Goal: Transaction & Acquisition: Purchase product/service

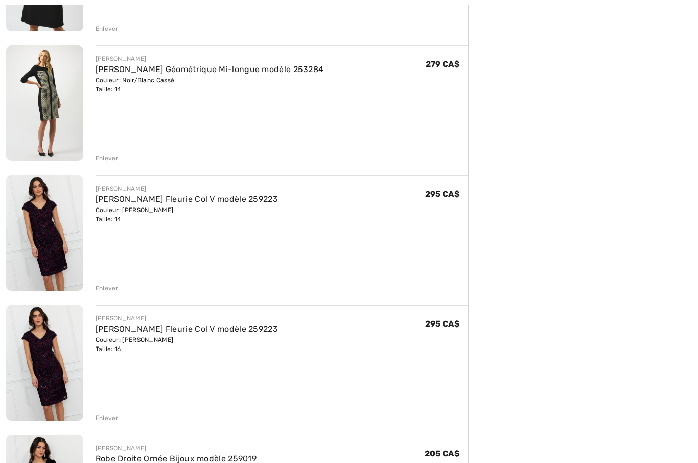
scroll to position [737, 0]
click at [104, 417] on div "Enlever" at bounding box center [107, 417] width 23 height 9
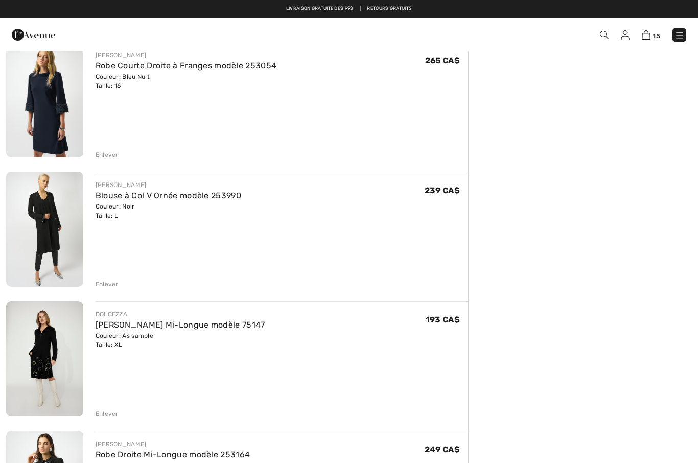
scroll to position [0, 0]
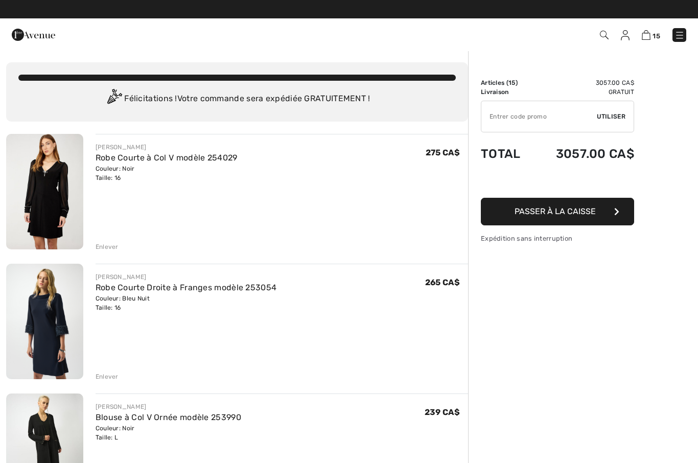
click at [600, 37] on img at bounding box center [604, 35] width 9 height 9
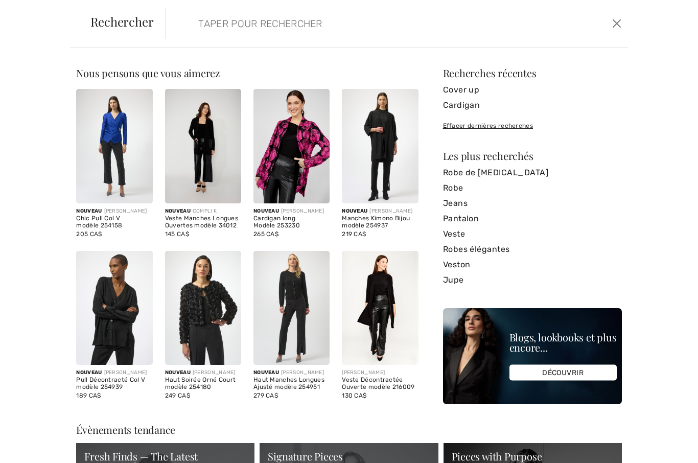
click at [371, 12] on input "search" at bounding box center [348, 23] width 314 height 31
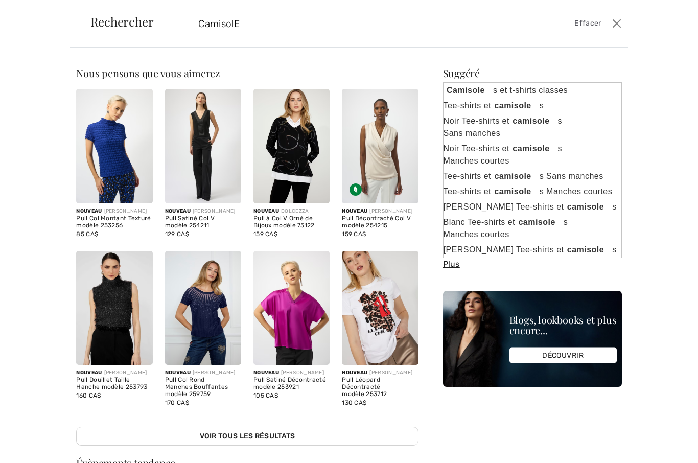
type input "CamisolE"
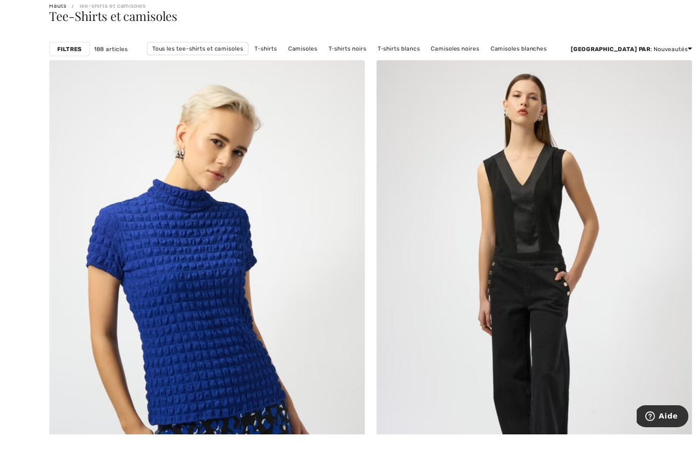
scroll to position [88, 0]
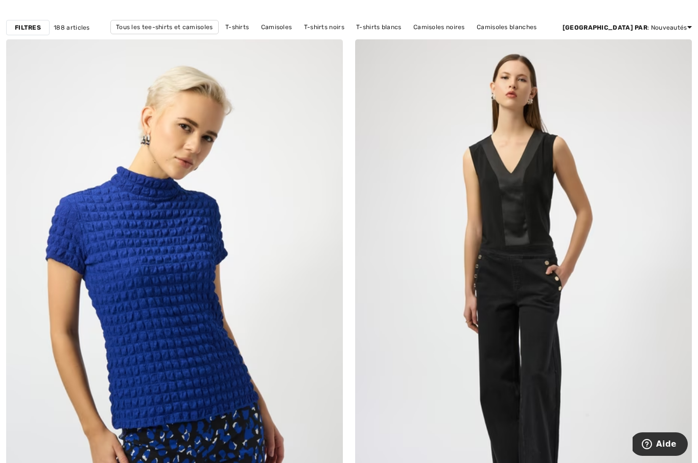
click at [590, 221] on img at bounding box center [523, 291] width 337 height 505
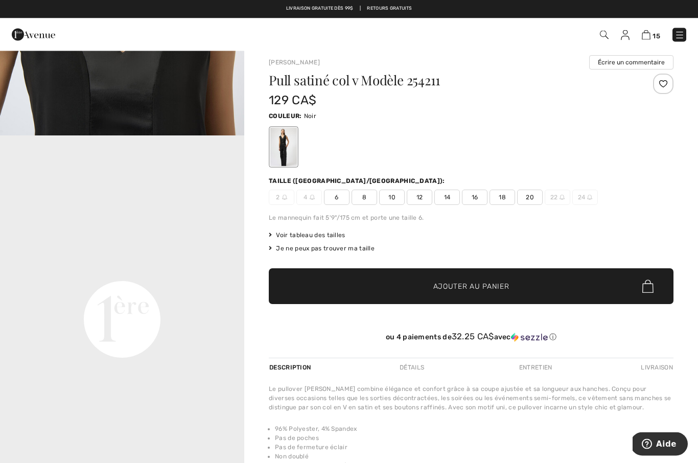
scroll to position [7, 0]
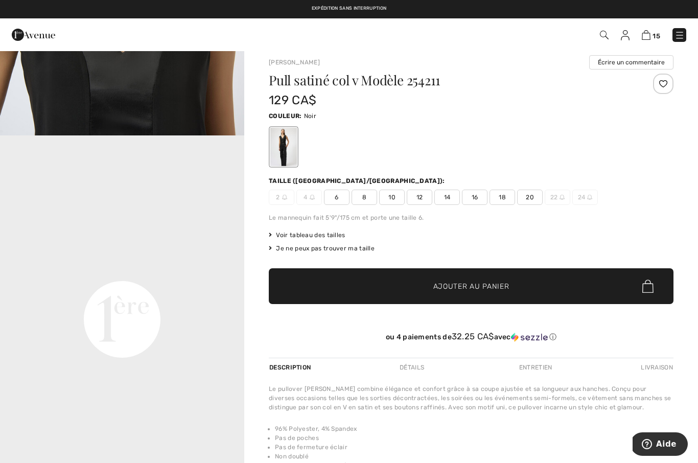
click at [473, 197] on span "16" at bounding box center [475, 197] width 26 height 15
click at [509, 288] on span "✔ Ajouté au panier Ajouter au panier" at bounding box center [471, 286] width 405 height 36
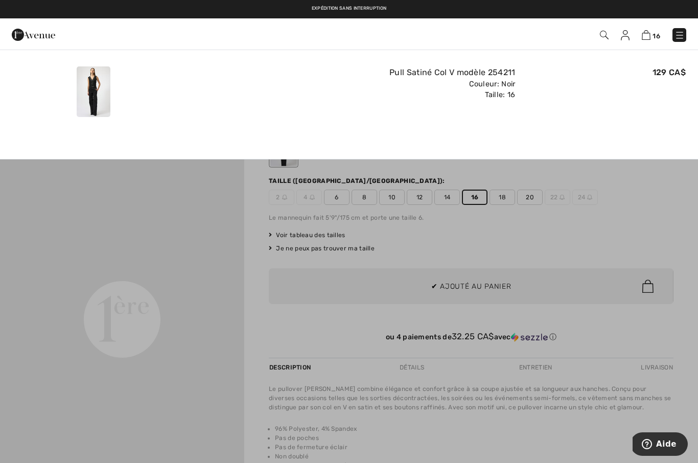
scroll to position [0, 0]
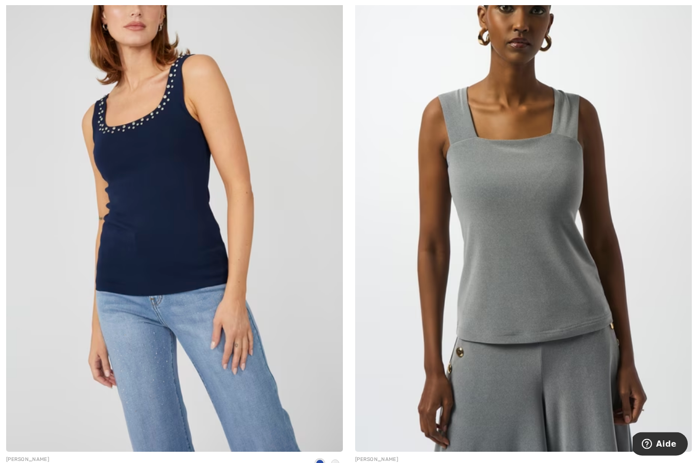
scroll to position [5741, 0]
click at [219, 191] on img at bounding box center [174, 198] width 337 height 505
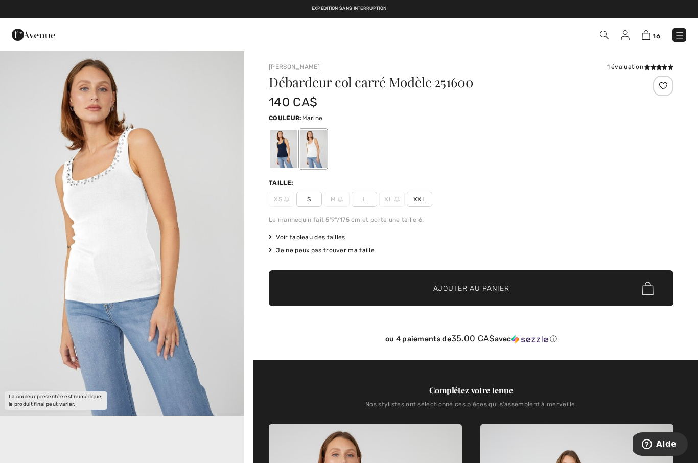
click at [289, 136] on div at bounding box center [283, 149] width 27 height 38
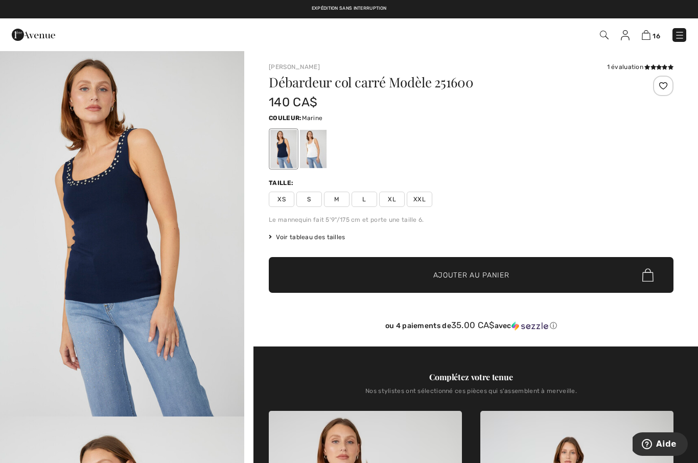
click at [280, 148] on div at bounding box center [283, 149] width 27 height 38
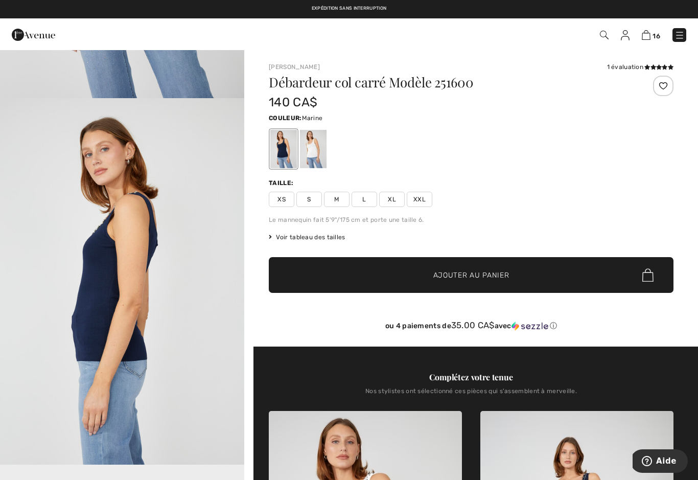
click at [270, 131] on div at bounding box center [283, 149] width 27 height 38
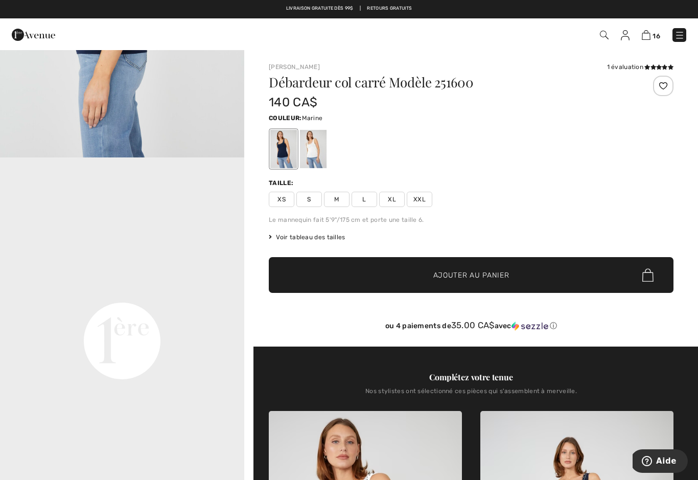
scroll to position [626, 0]
click at [315, 148] on div at bounding box center [313, 149] width 27 height 38
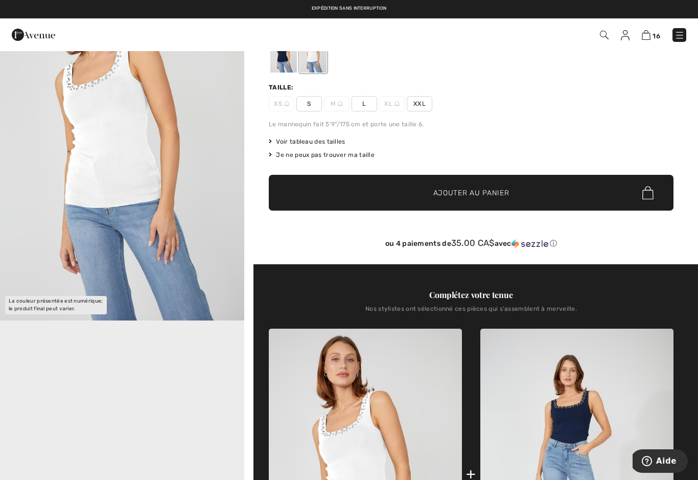
scroll to position [81, 0]
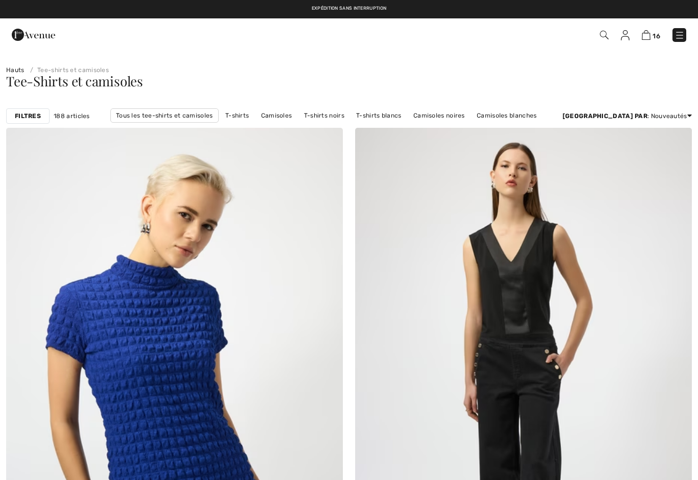
checkbox input "true"
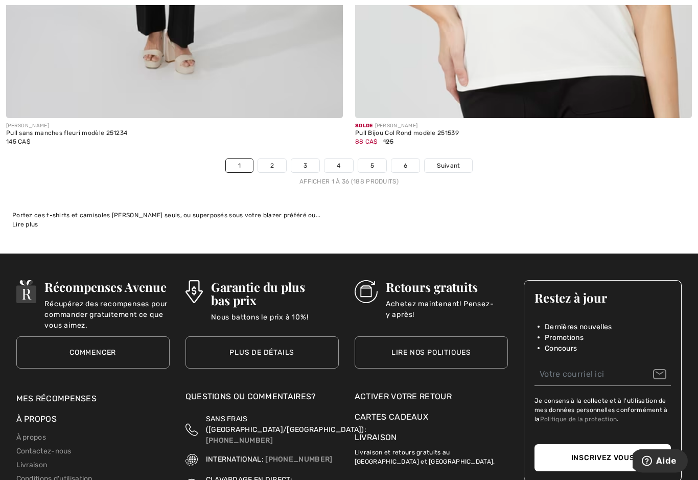
scroll to position [10025, 0]
click at [450, 159] on link "Suivant" at bounding box center [449, 165] width 48 height 13
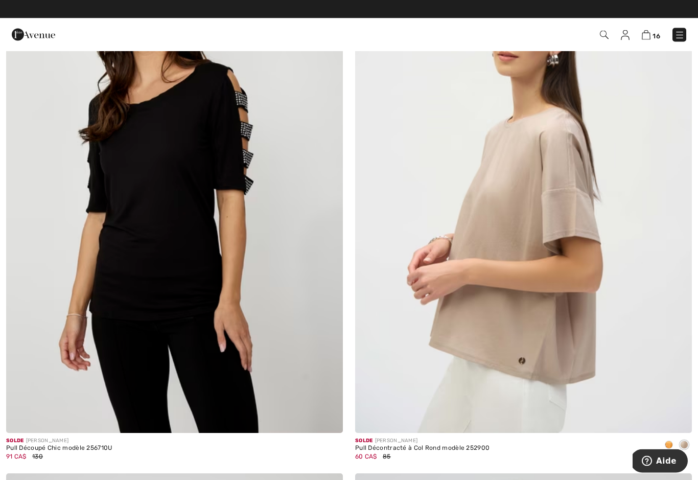
scroll to position [745, 0]
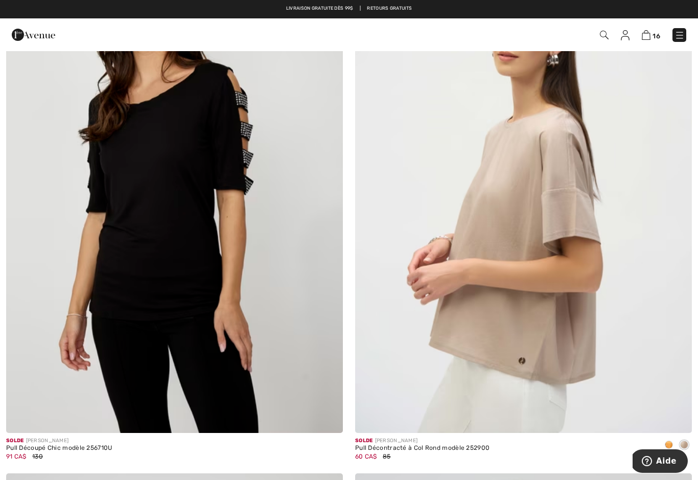
click at [279, 165] on img at bounding box center [174, 179] width 337 height 505
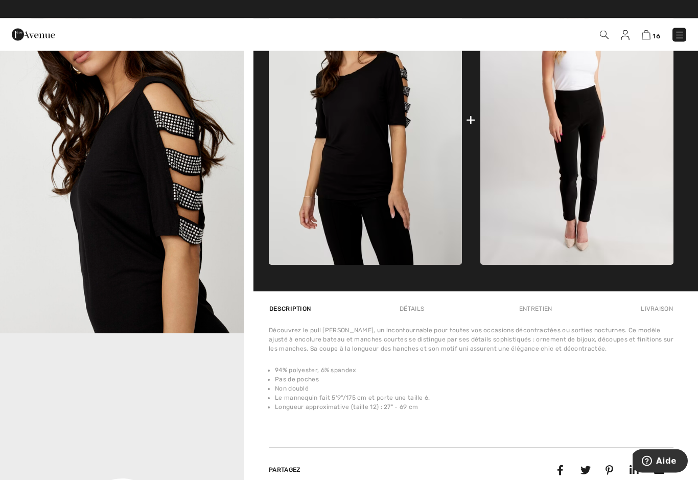
scroll to position [447, 0]
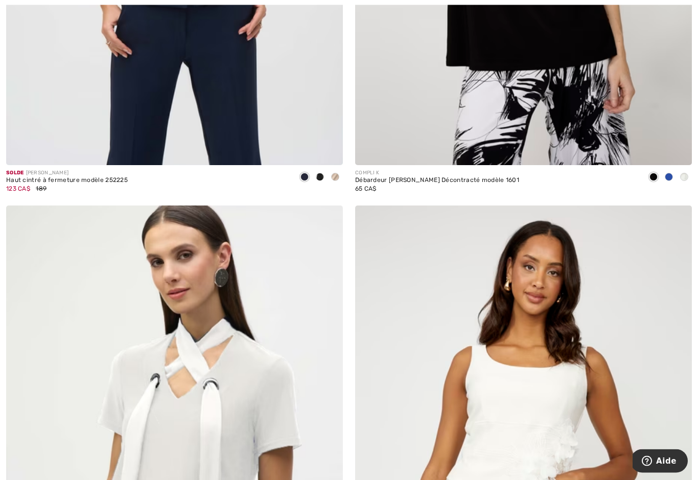
scroll to position [4391, 0]
click at [669, 173] on span at bounding box center [669, 177] width 8 height 8
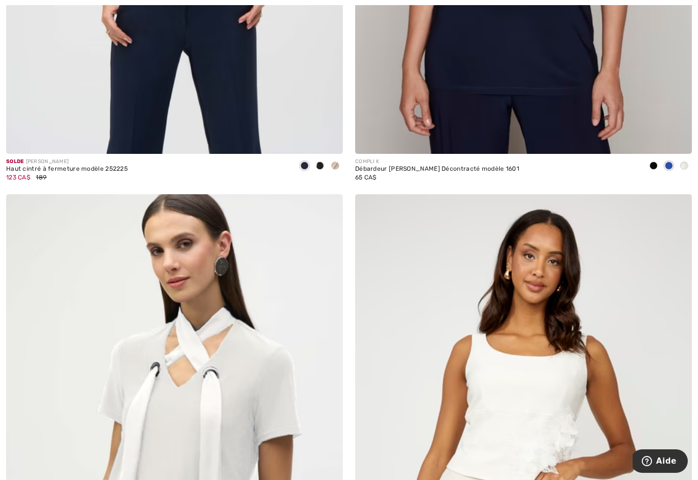
scroll to position [4412, 0]
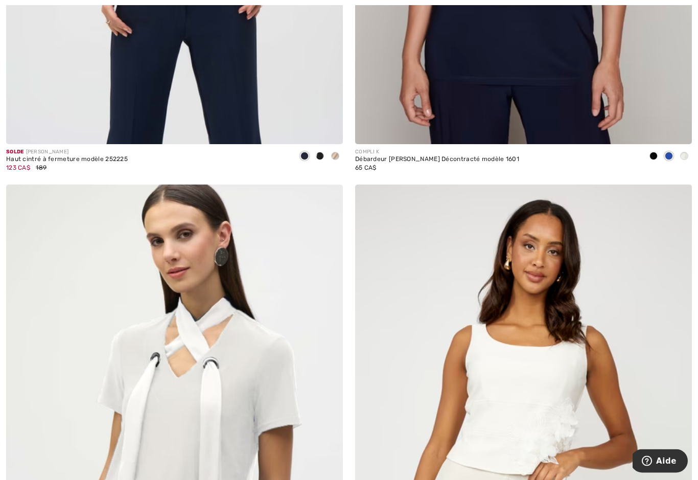
click at [652, 152] on span at bounding box center [653, 156] width 8 height 8
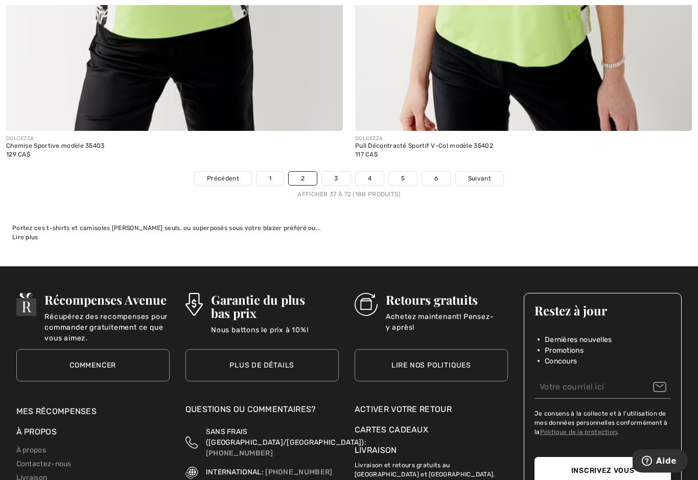
scroll to position [10012, 0]
click at [483, 174] on span "Suivant" at bounding box center [479, 178] width 23 height 9
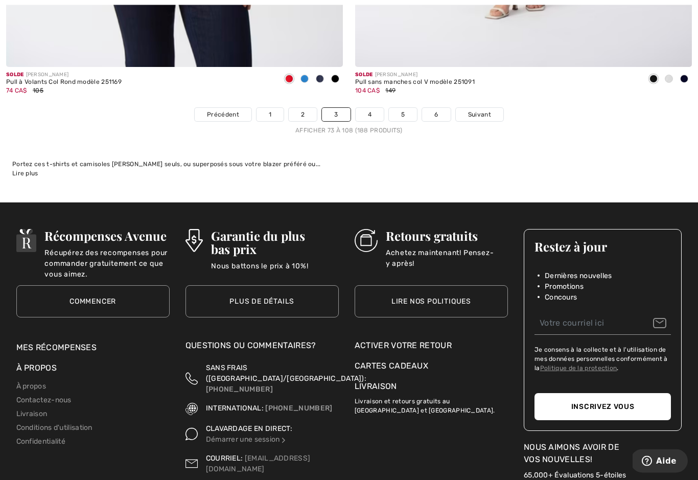
scroll to position [10076, 0]
click at [487, 110] on span "Suivant" at bounding box center [479, 114] width 23 height 9
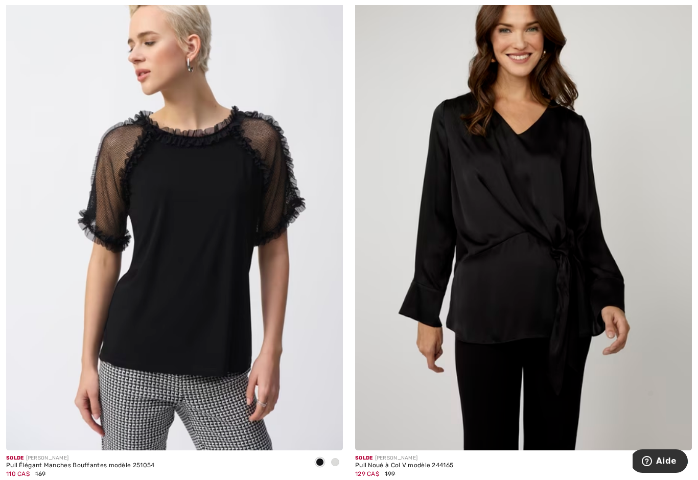
scroll to position [3588, 0]
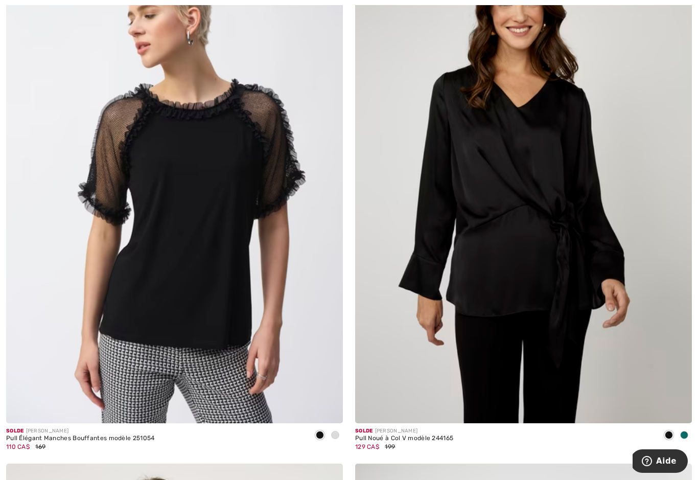
click at [271, 87] on img at bounding box center [174, 170] width 337 height 505
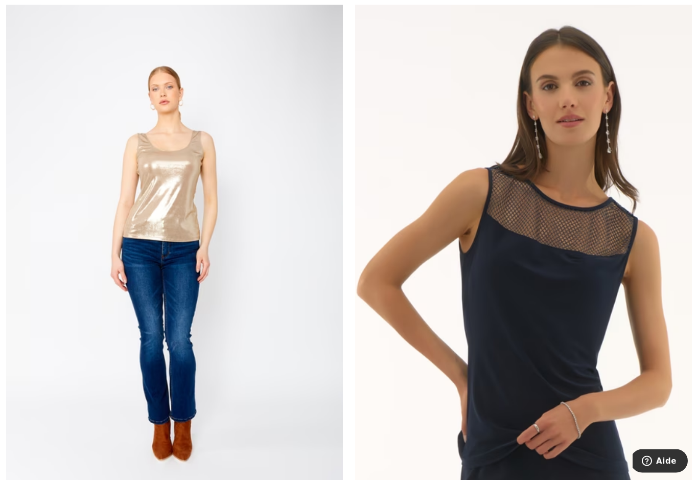
scroll to position [6305, 0]
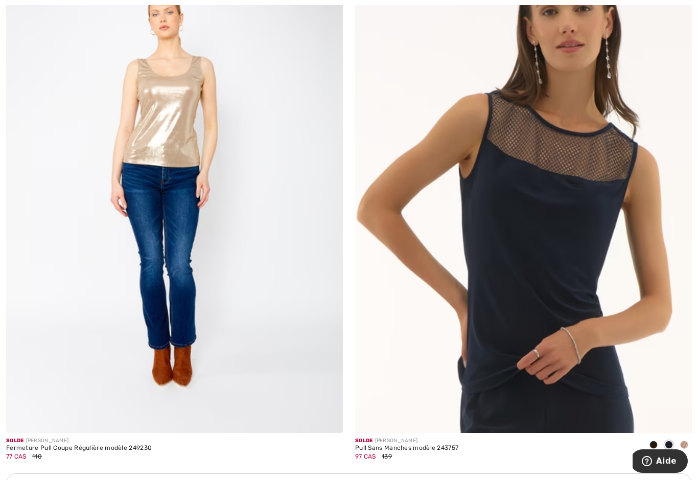
click at [289, 81] on img at bounding box center [174, 180] width 337 height 505
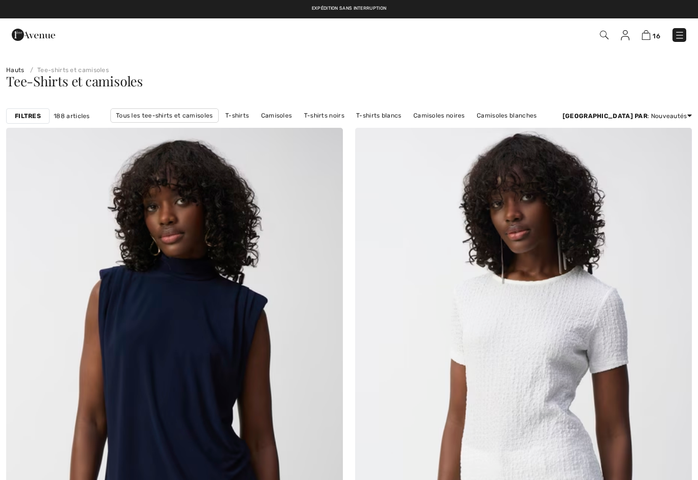
checkbox input "true"
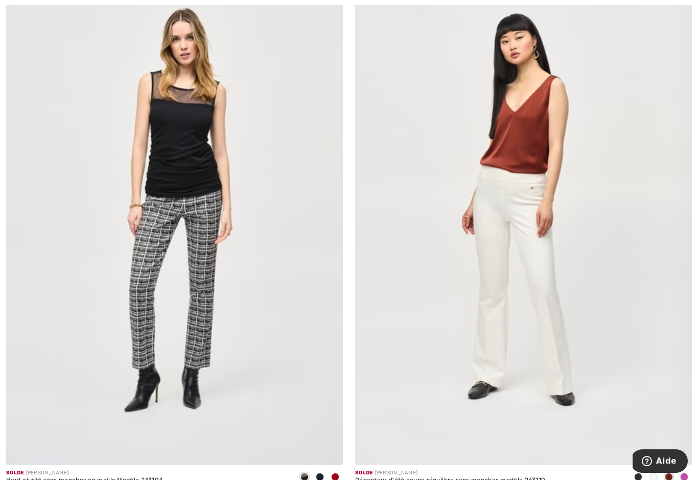
scroll to position [8048, 0]
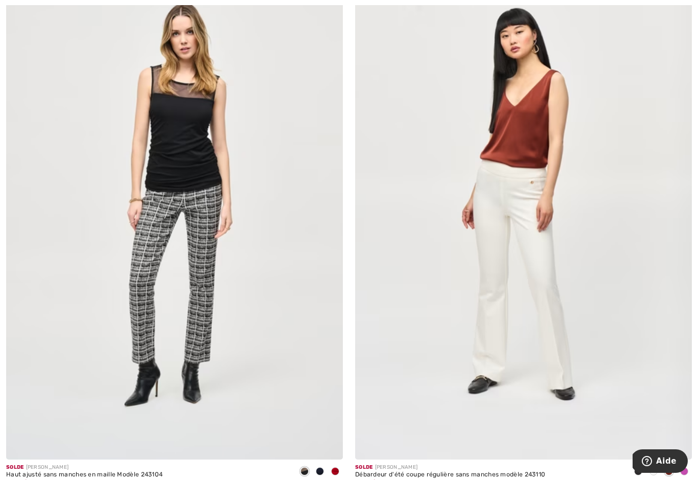
click at [178, 116] on img at bounding box center [174, 206] width 337 height 505
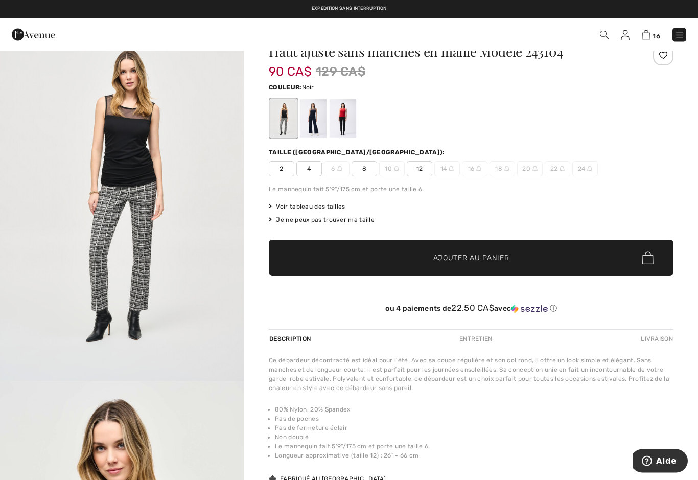
scroll to position [36, 0]
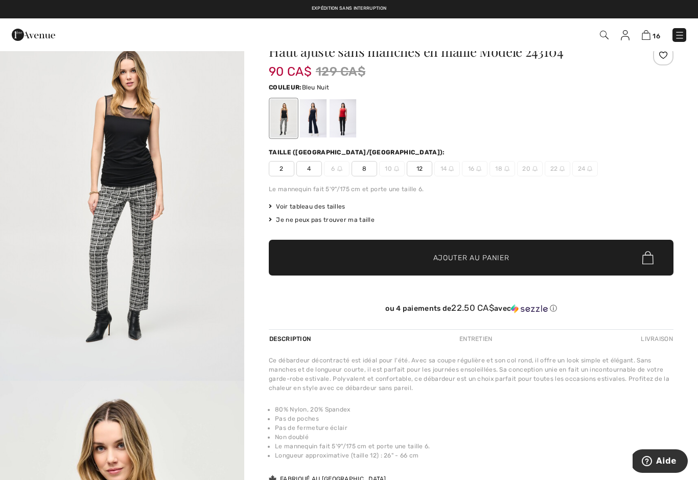
click at [319, 111] on div at bounding box center [313, 118] width 27 height 38
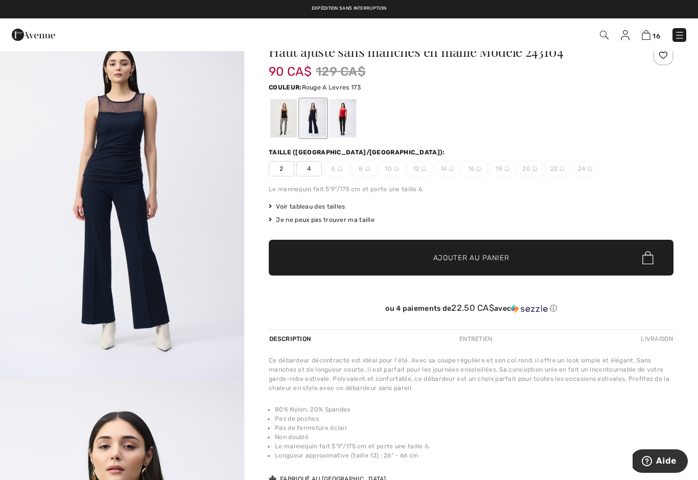
click at [346, 111] on div at bounding box center [343, 118] width 27 height 38
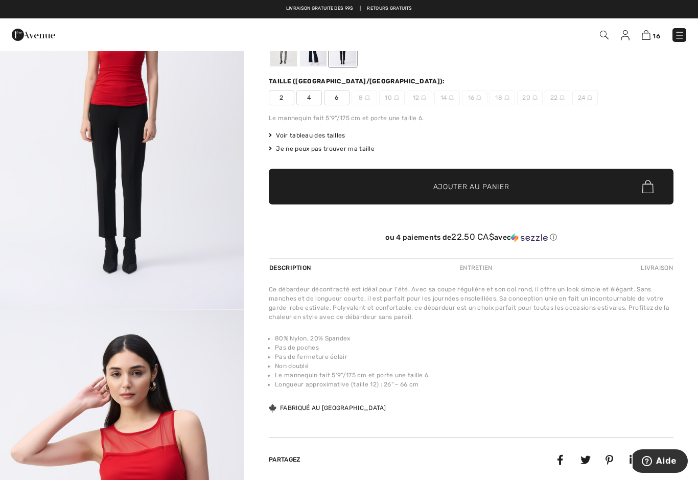
scroll to position [105, 0]
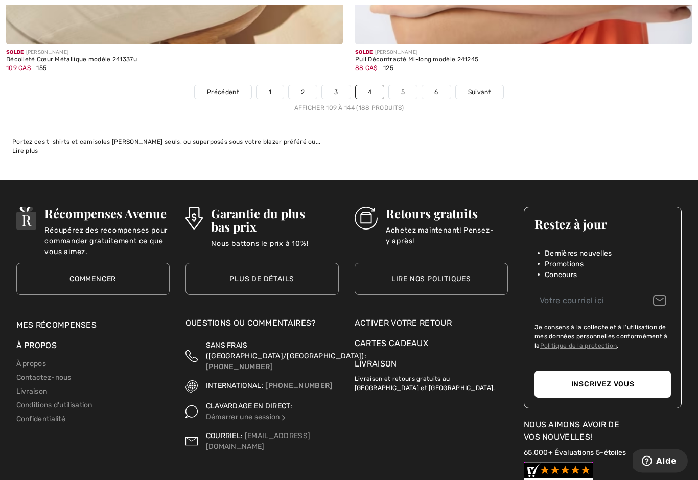
scroll to position [10101, 0]
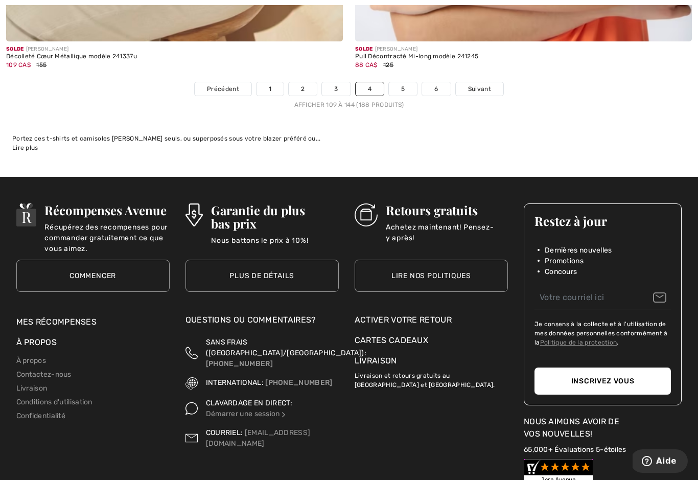
click at [482, 82] on link "Suivant" at bounding box center [480, 88] width 48 height 13
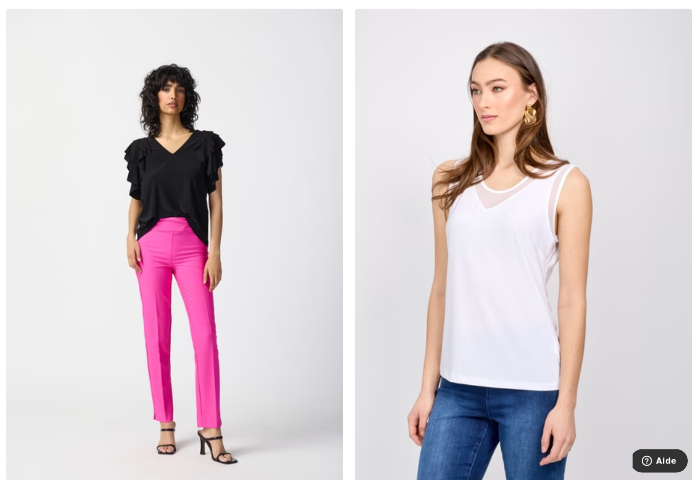
scroll to position [4588, 0]
click at [263, 139] on img at bounding box center [174, 261] width 337 height 505
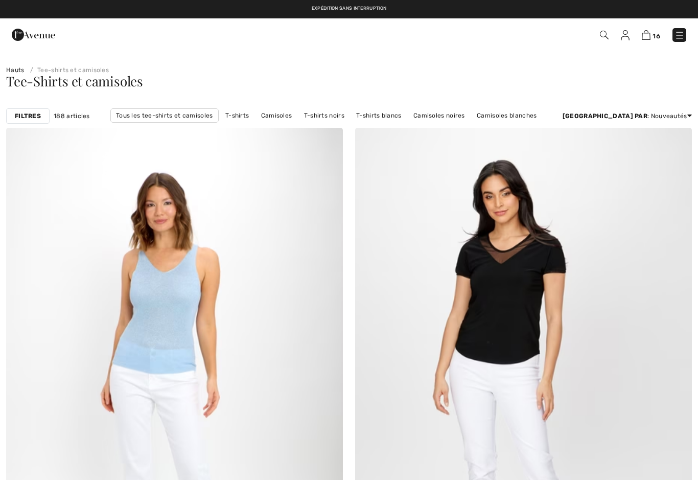
scroll to position [4606, 0]
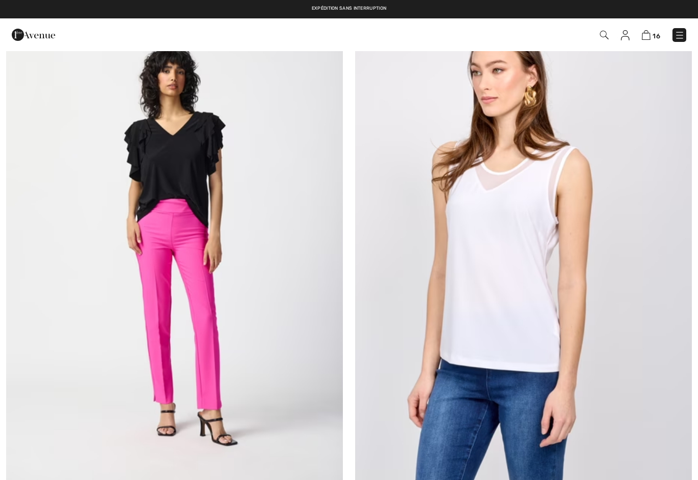
checkbox input "true"
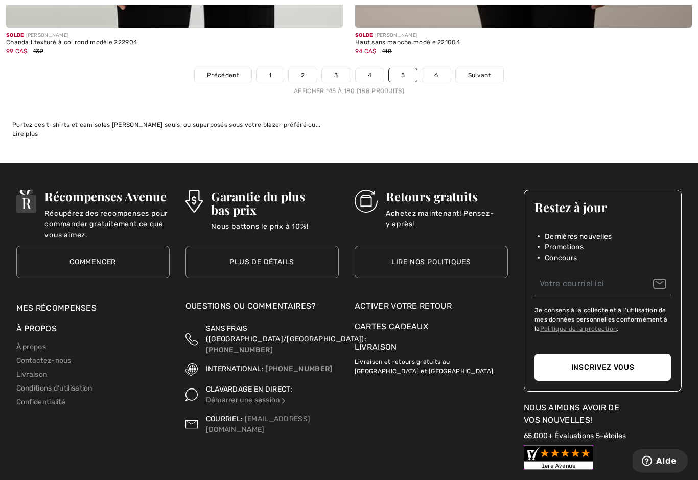
scroll to position [10115, 0]
click at [478, 71] on span "Suivant" at bounding box center [479, 75] width 23 height 9
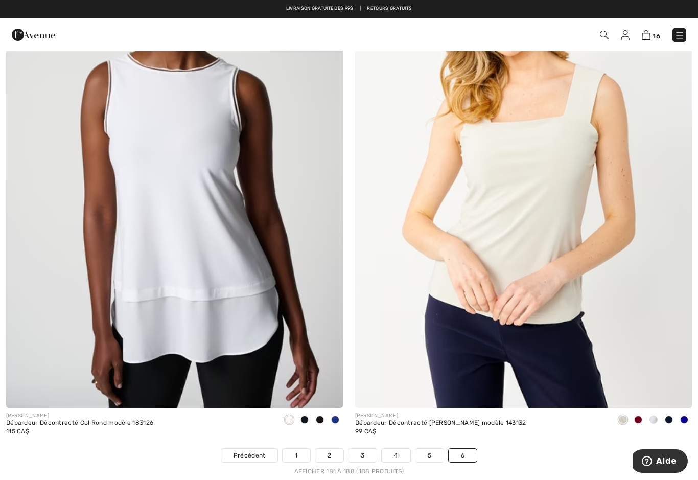
scroll to position [1860, 0]
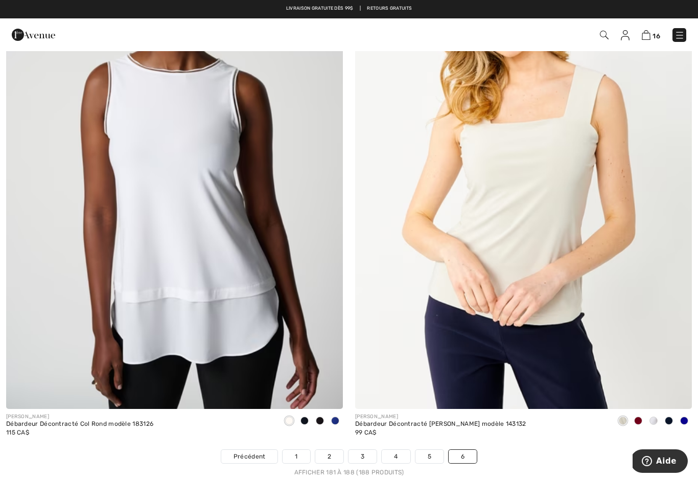
click at [610, 30] on span "16" at bounding box center [492, 35] width 387 height 14
click at [601, 33] on img at bounding box center [604, 35] width 9 height 9
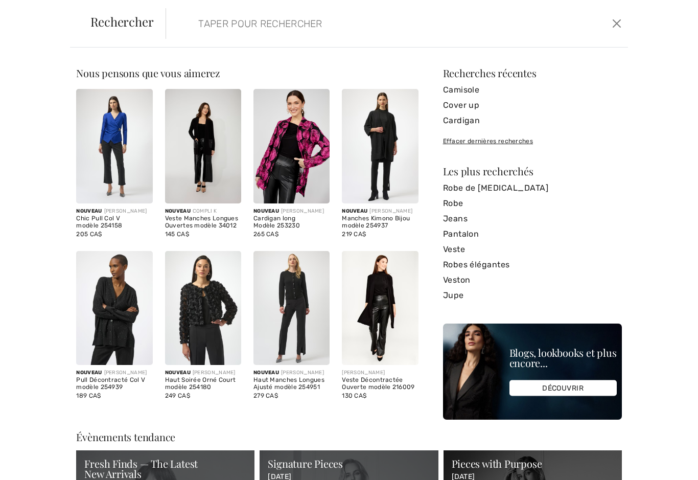
click at [208, 24] on input "search" at bounding box center [348, 23] width 314 height 31
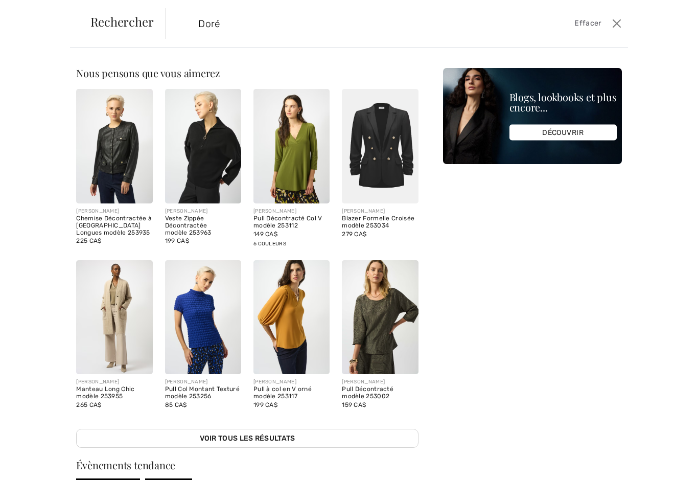
type input "Doré"
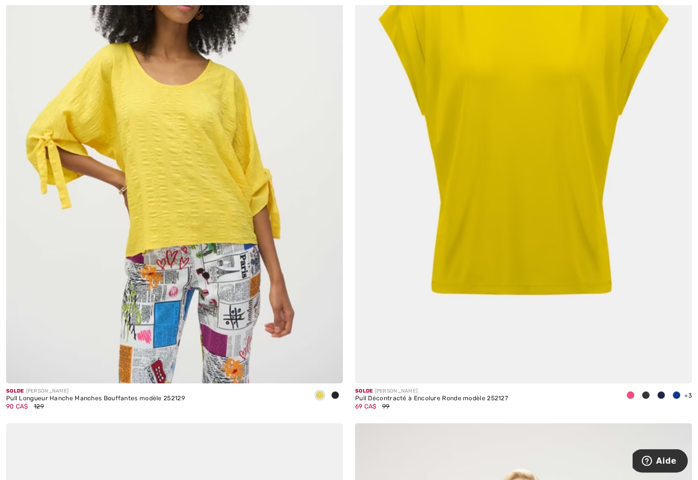
scroll to position [2439, 0]
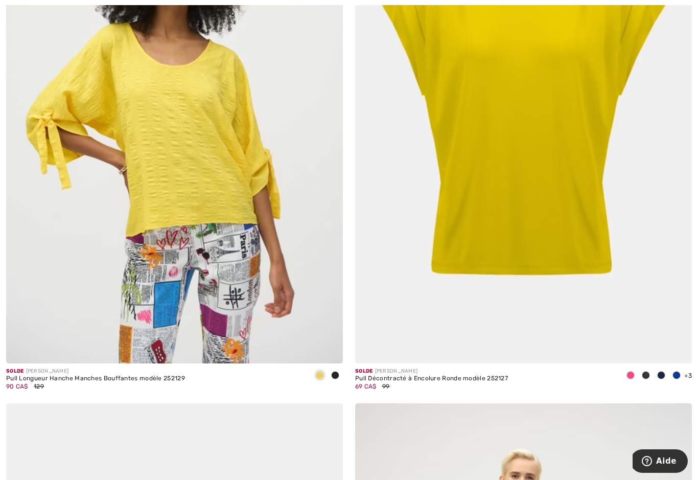
click at [509, 98] on img at bounding box center [523, 110] width 337 height 505
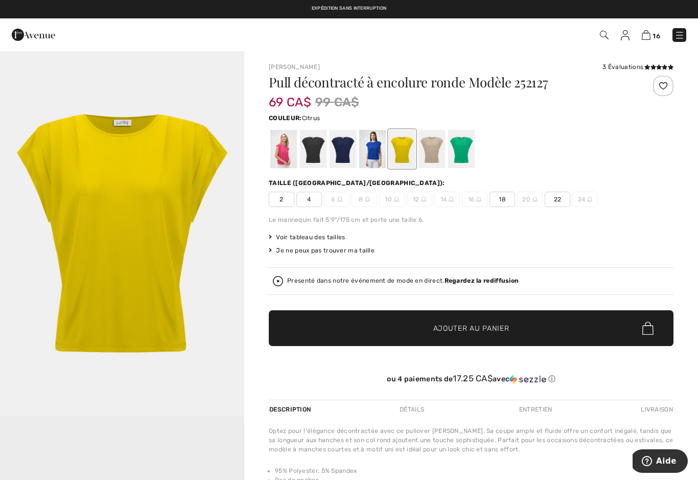
click at [276, 144] on div at bounding box center [283, 149] width 27 height 38
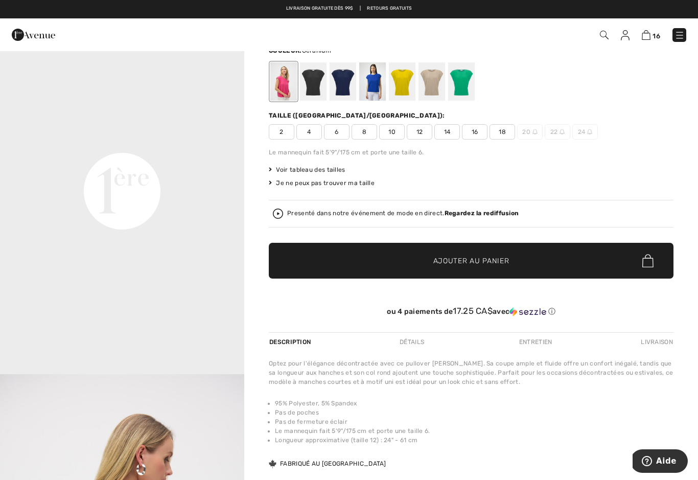
scroll to position [708, 0]
click at [312, 81] on div at bounding box center [313, 81] width 27 height 38
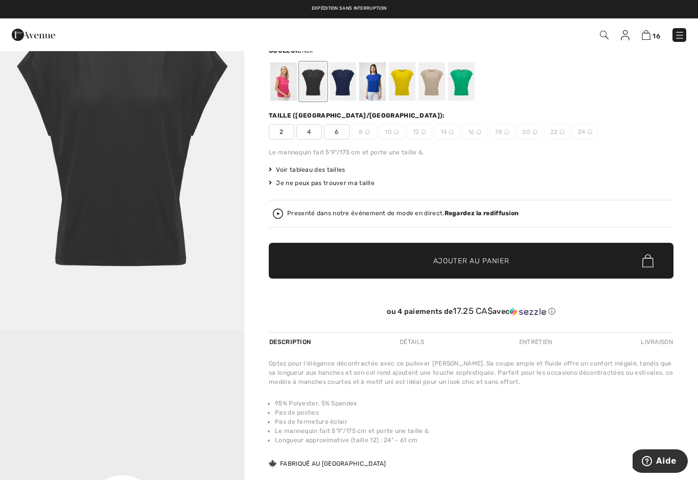
scroll to position [0, 0]
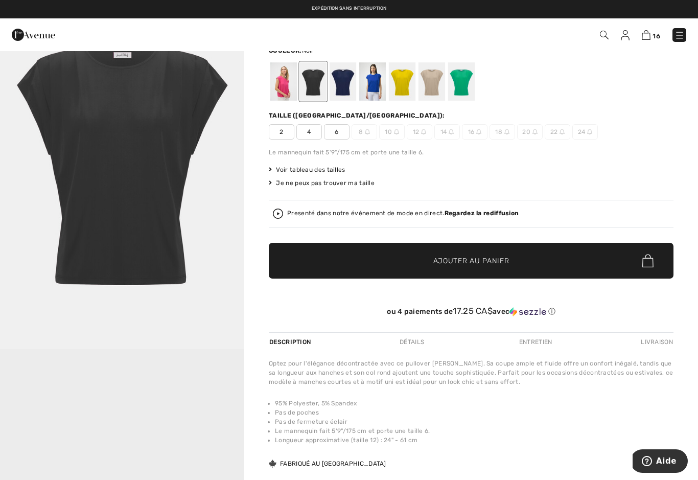
click at [240, 122] on img "1 / 1" at bounding box center [122, 166] width 244 height 366
click at [345, 72] on div at bounding box center [343, 81] width 27 height 38
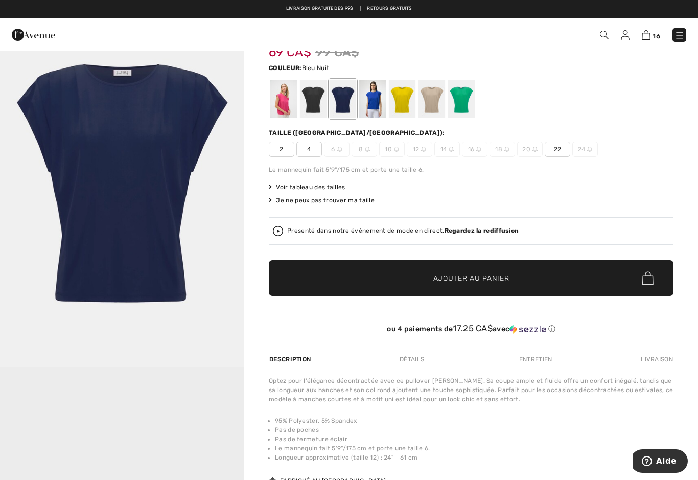
scroll to position [50, 0]
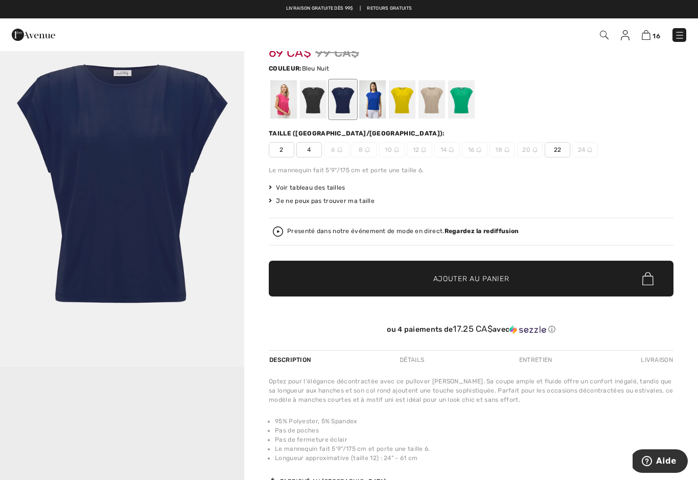
click at [379, 87] on div at bounding box center [372, 99] width 27 height 38
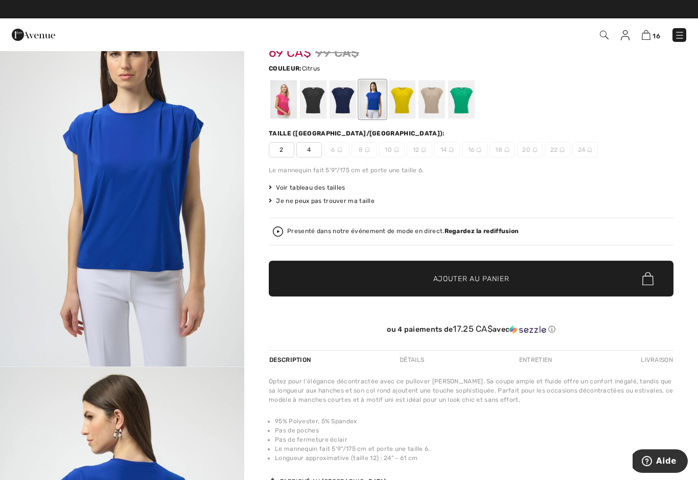
click at [411, 80] on div at bounding box center [402, 99] width 27 height 38
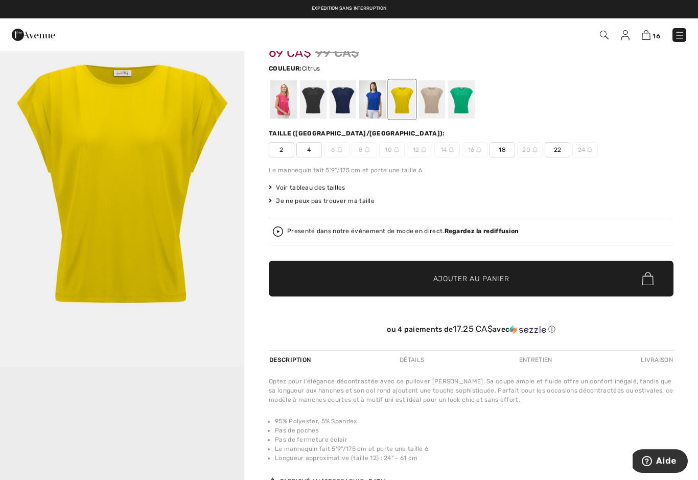
click at [439, 83] on div at bounding box center [431, 99] width 27 height 38
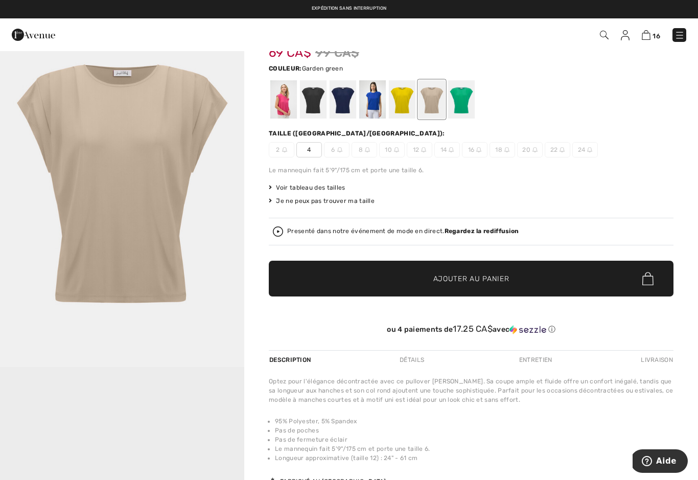
click at [461, 89] on div at bounding box center [461, 99] width 27 height 38
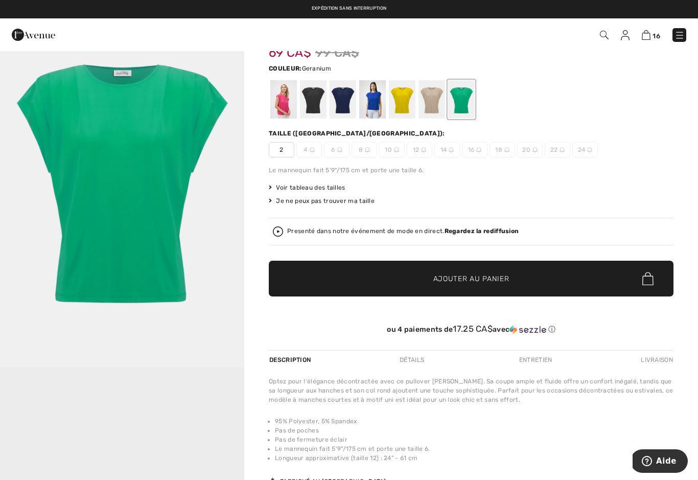
click at [286, 97] on div at bounding box center [283, 99] width 27 height 38
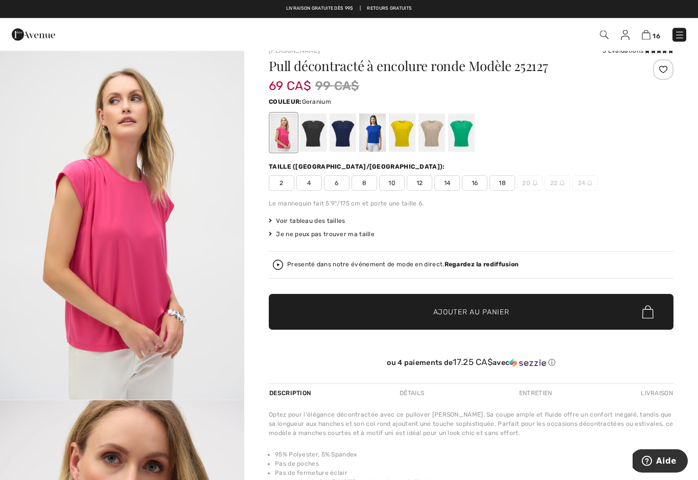
scroll to position [0, 0]
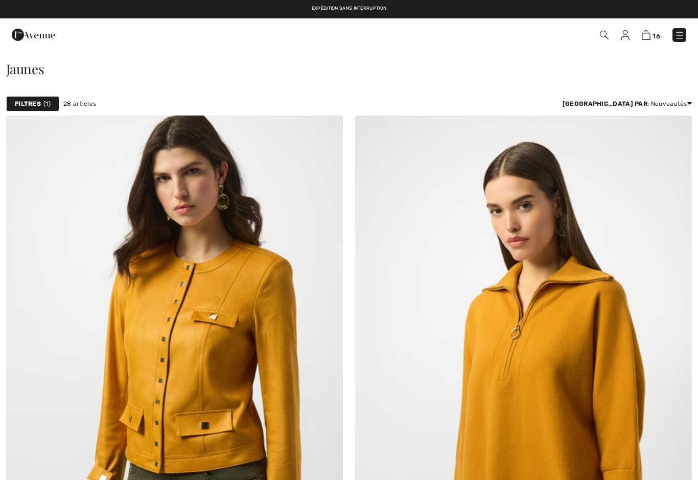
checkbox input "true"
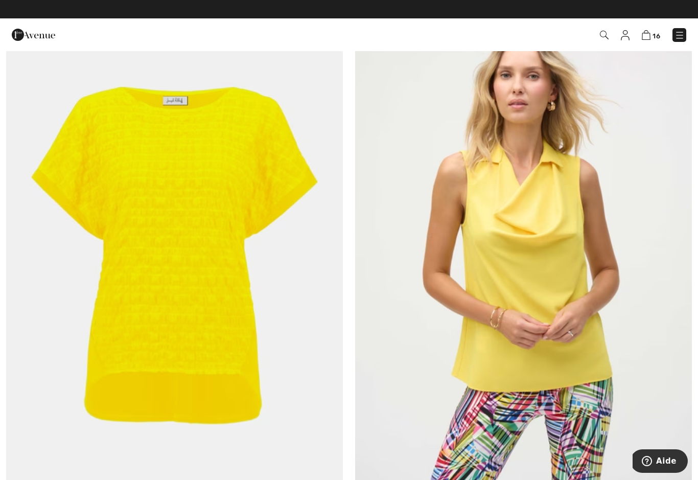
scroll to position [3502, 0]
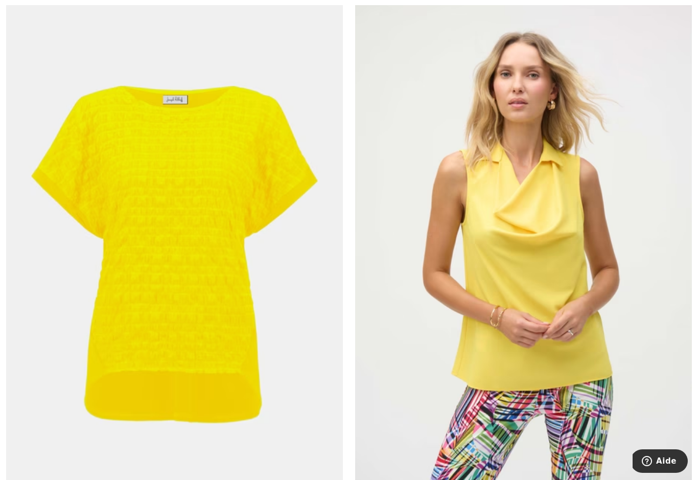
click at [278, 137] on img at bounding box center [174, 244] width 337 height 505
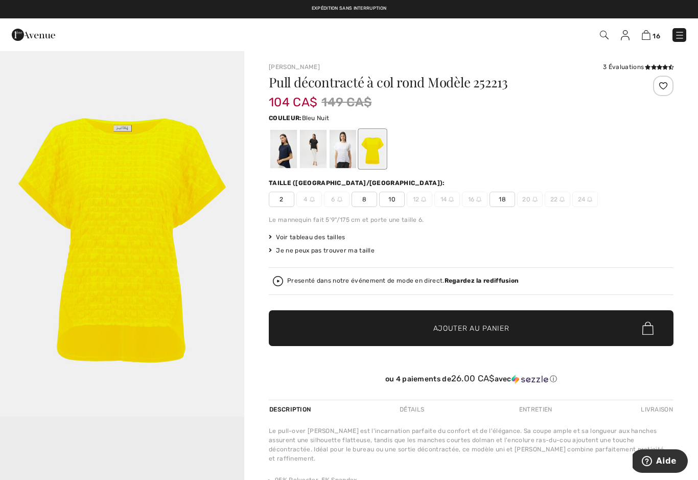
click at [290, 144] on div at bounding box center [283, 149] width 27 height 38
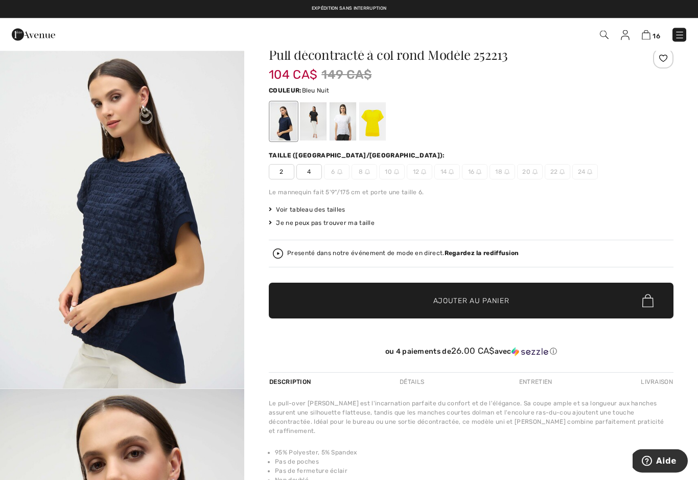
scroll to position [1, 0]
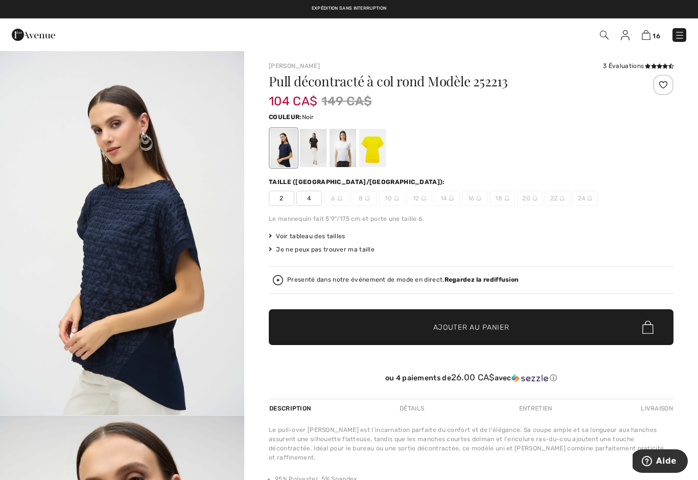
click at [308, 139] on div at bounding box center [313, 148] width 27 height 38
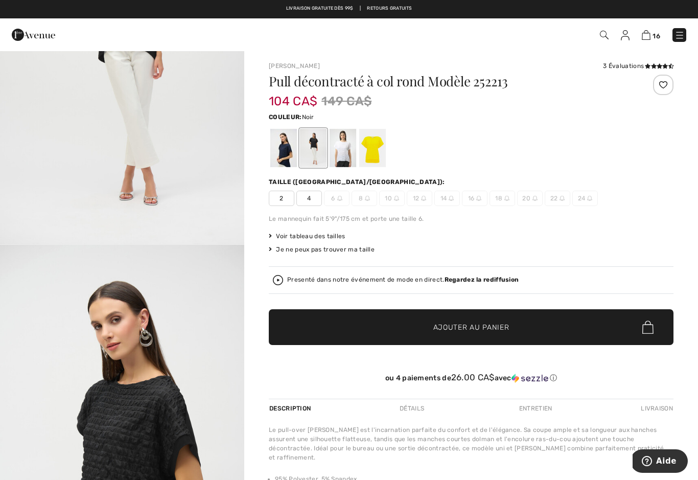
scroll to position [131, 0]
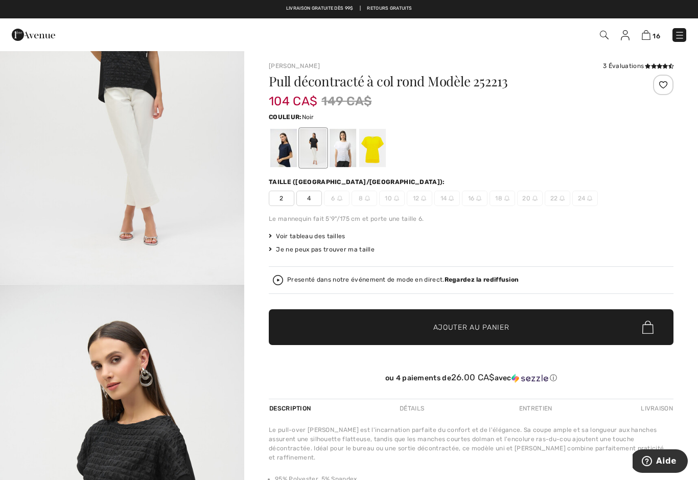
click at [209, 117] on img "1 / 2" at bounding box center [122, 101] width 244 height 366
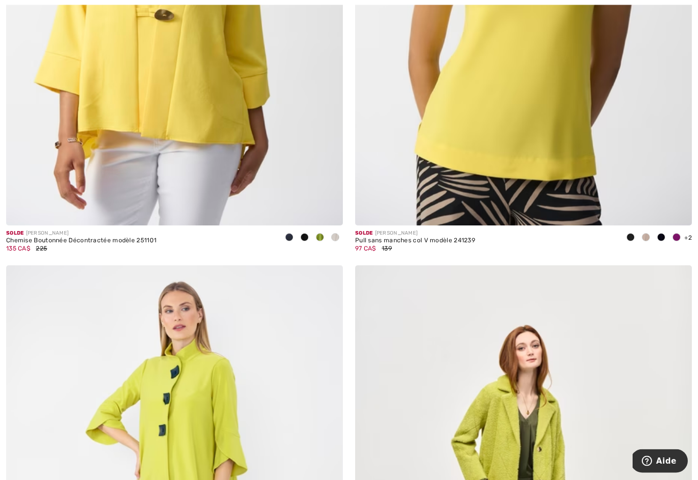
scroll to position [5415, 0]
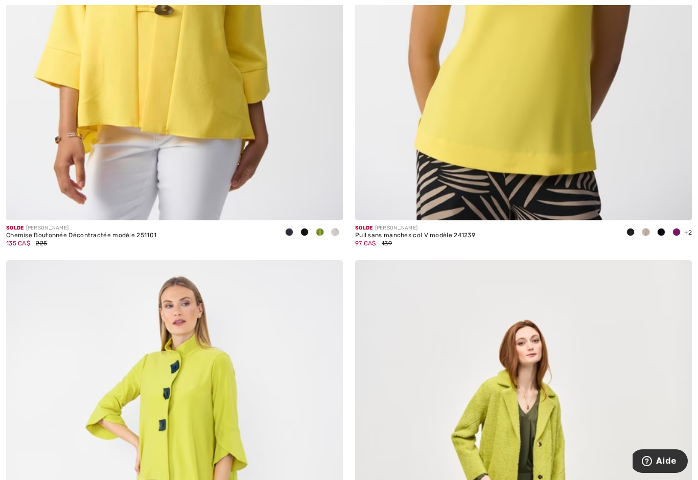
click at [676, 232] on div at bounding box center [676, 232] width 15 height 17
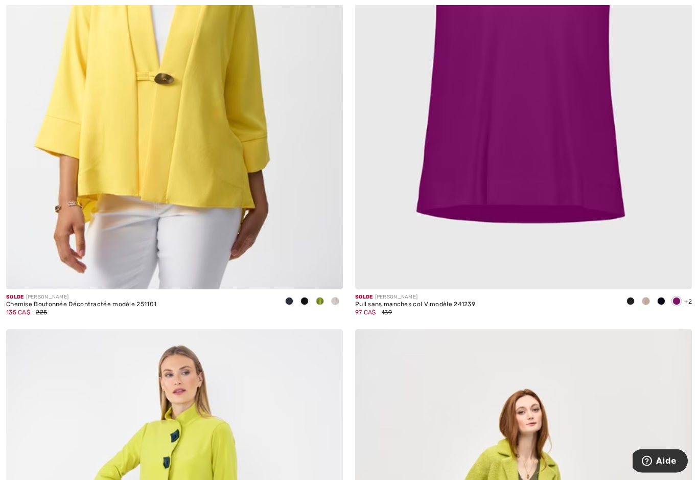
click at [662, 297] on span at bounding box center [661, 301] width 8 height 8
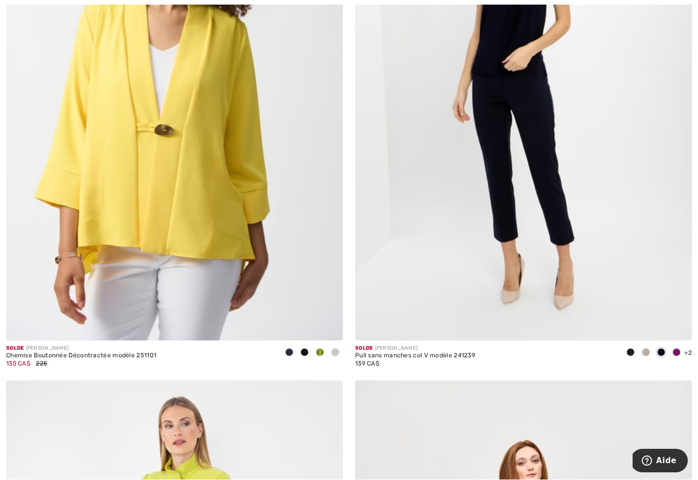
click at [644, 349] on span at bounding box center [646, 352] width 8 height 8
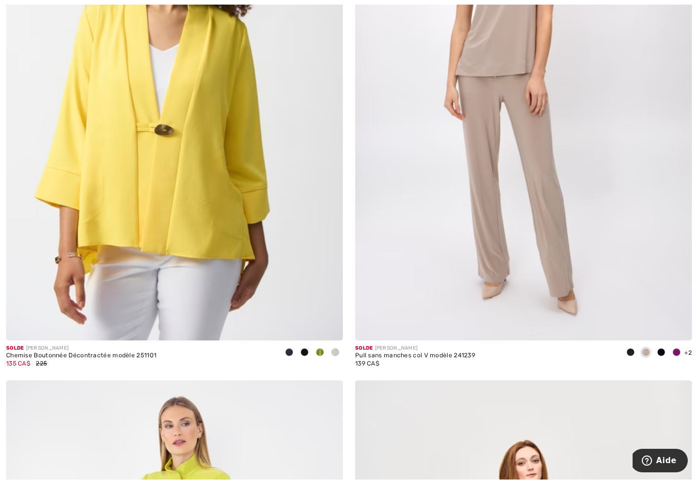
scroll to position [5295, 0]
click at [652, 347] on div at bounding box center [645, 352] width 15 height 17
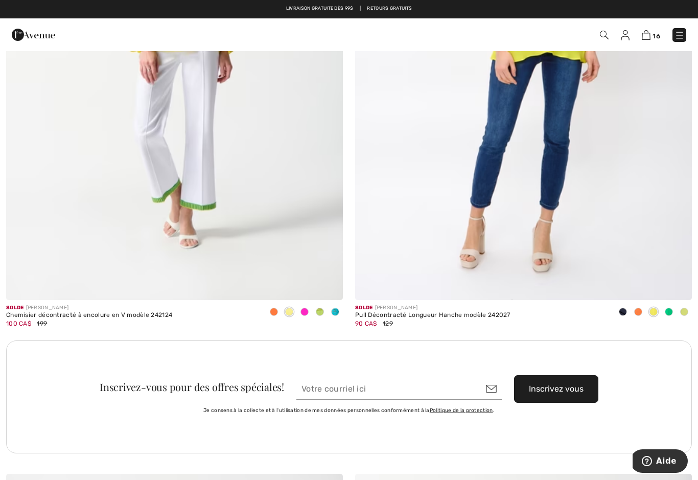
scroll to position [6363, 0]
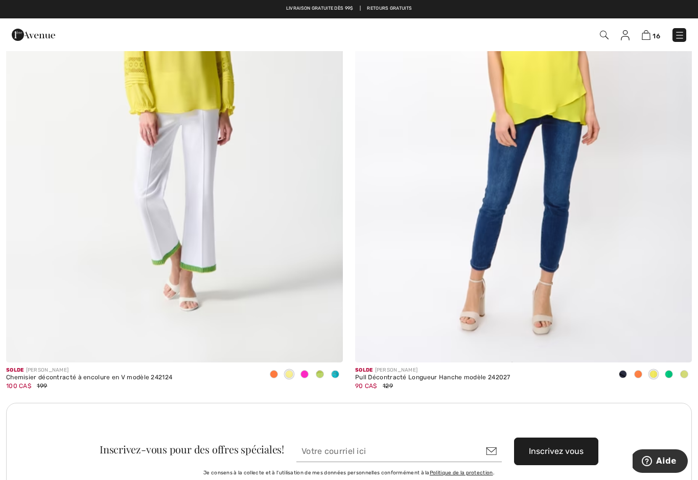
click at [604, 35] on img at bounding box center [604, 35] width 9 height 9
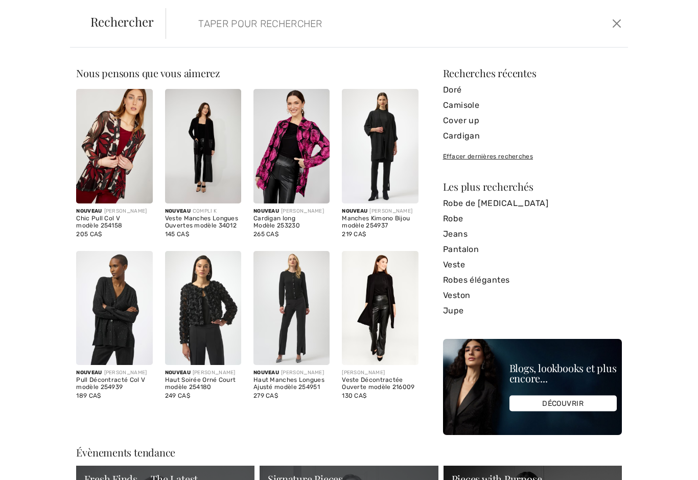
click at [406, 24] on input "search" at bounding box center [348, 23] width 314 height 31
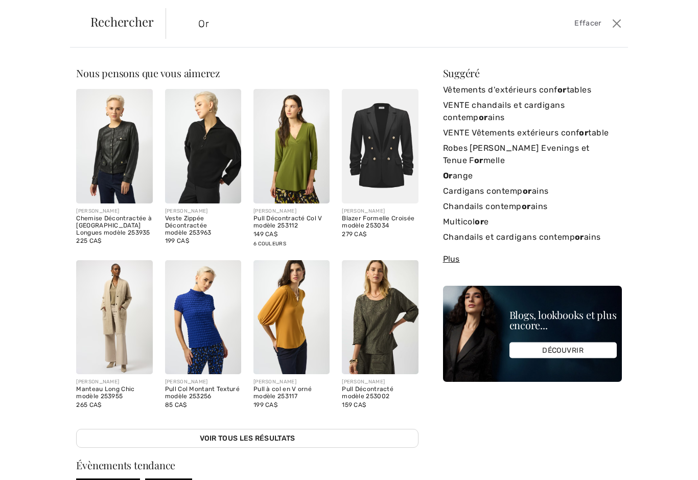
click at [406, 28] on input "Or" at bounding box center [348, 23] width 314 height 31
click at [294, 29] on input "Or" at bounding box center [348, 23] width 314 height 31
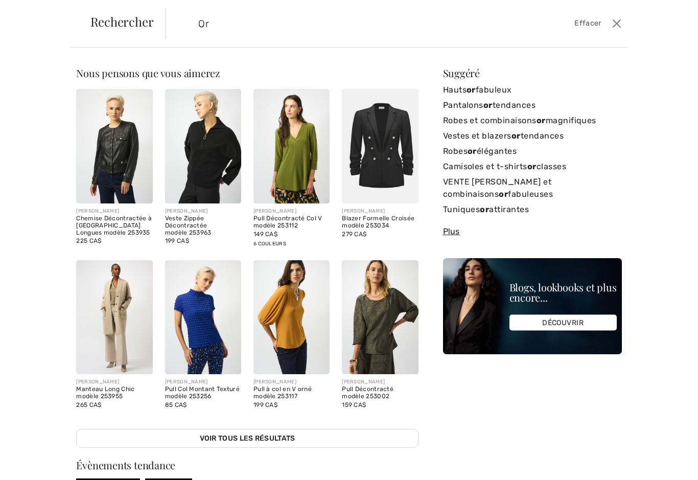
type input "Or"
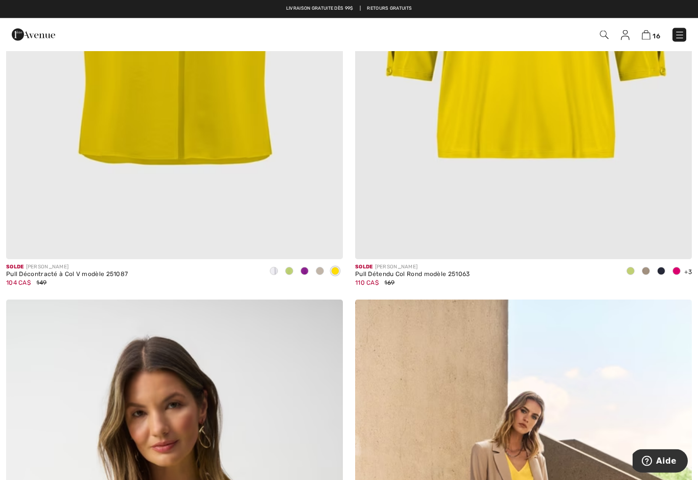
scroll to position [4278, 0]
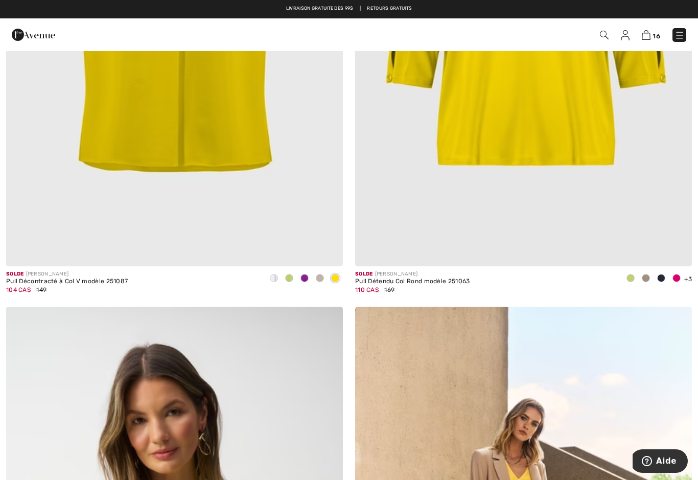
click at [602, 35] on img at bounding box center [604, 35] width 9 height 9
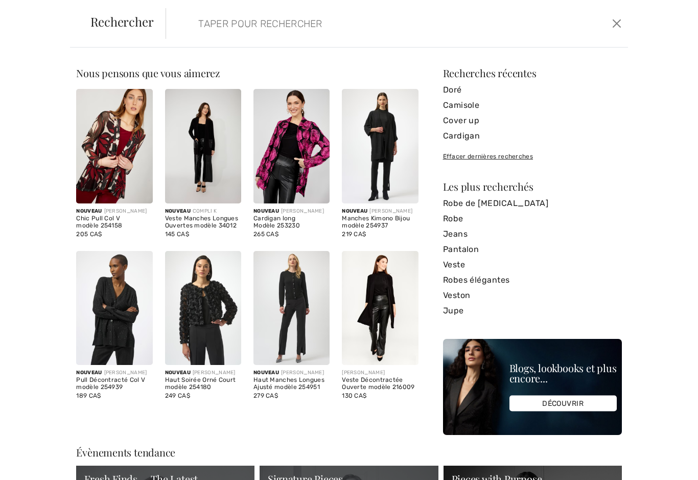
click at [377, 36] on input "search" at bounding box center [348, 23] width 314 height 31
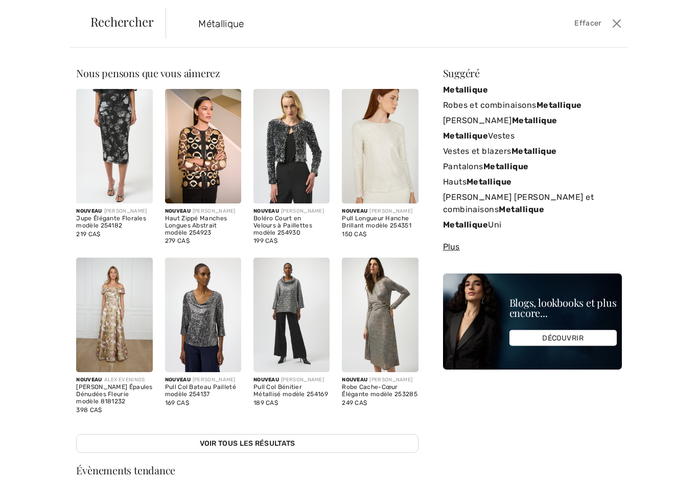
type input "Métallique"
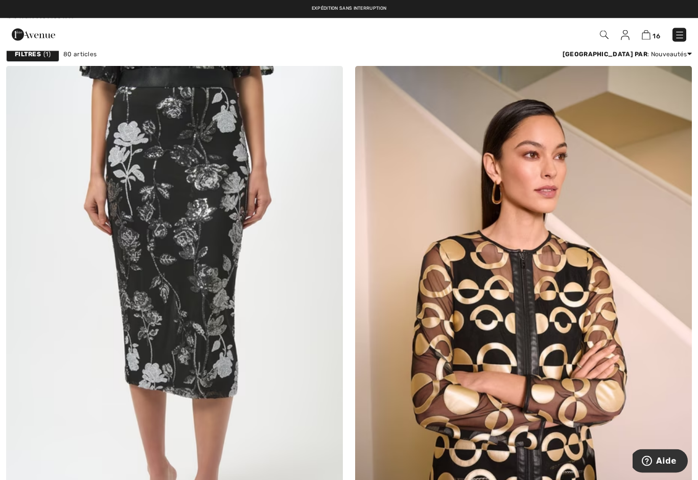
scroll to position [43, 0]
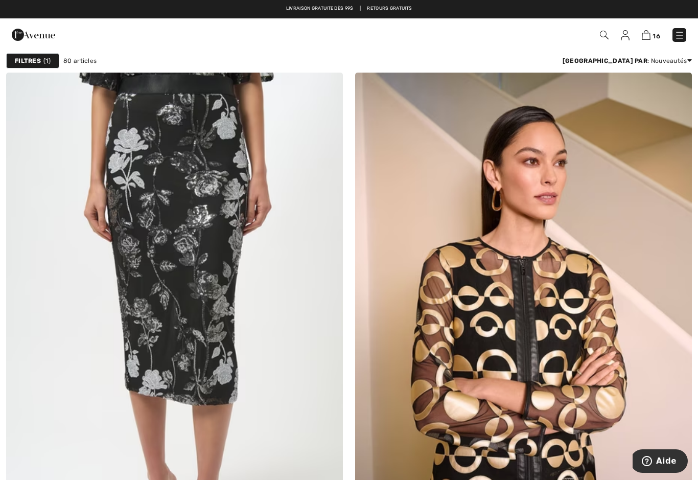
click at [293, 405] on img at bounding box center [174, 325] width 337 height 505
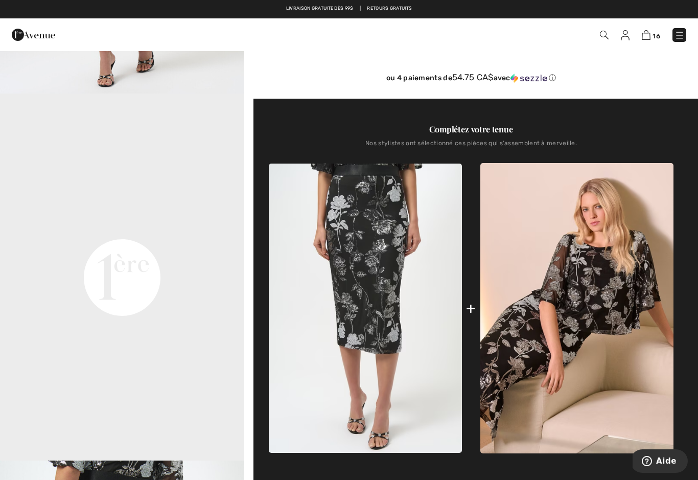
scroll to position [267, 0]
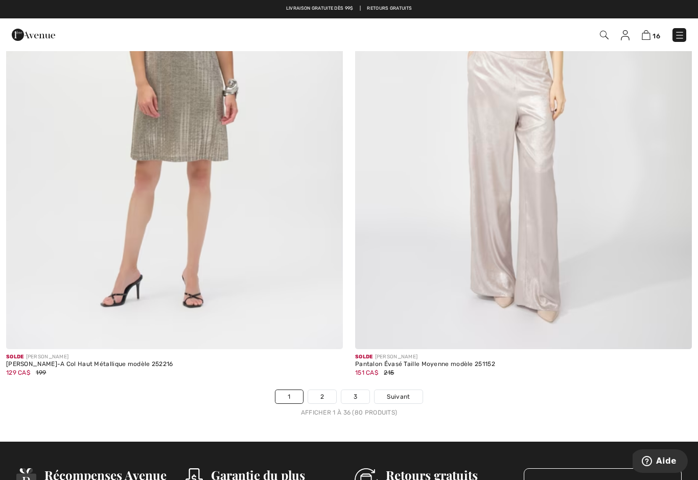
scroll to position [9749, 0]
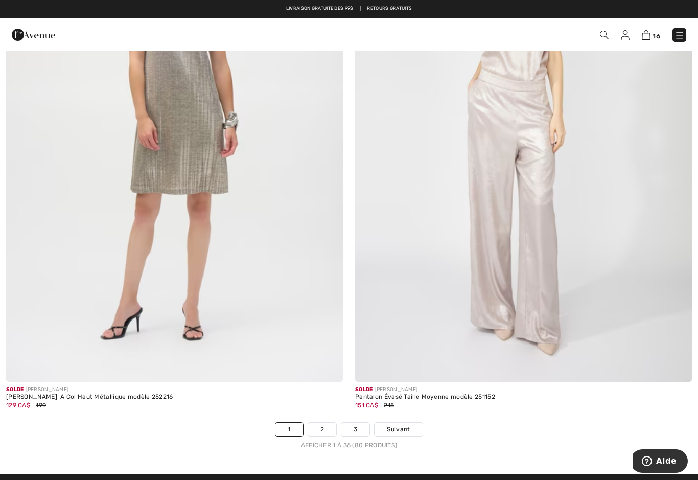
click at [408, 425] on span "Suivant" at bounding box center [398, 429] width 23 height 9
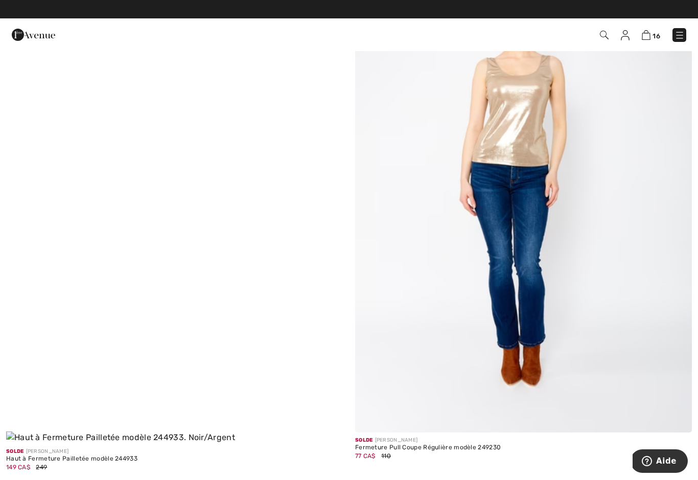
scroll to position [8608, 0]
click at [252, 312] on img at bounding box center [174, 185] width 337 height 517
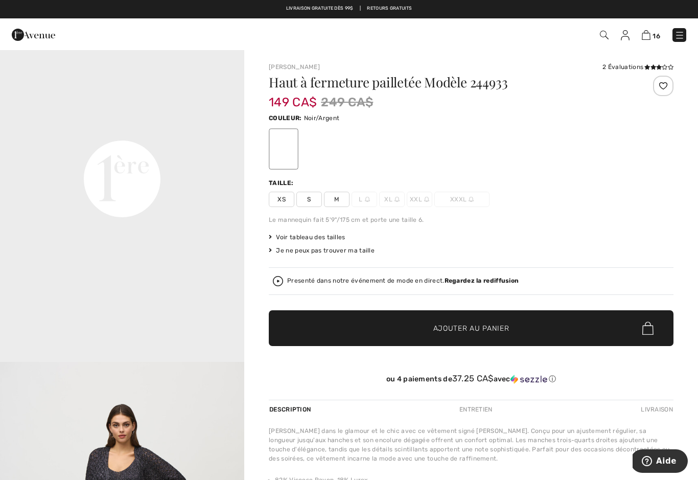
scroll to position [787, 0]
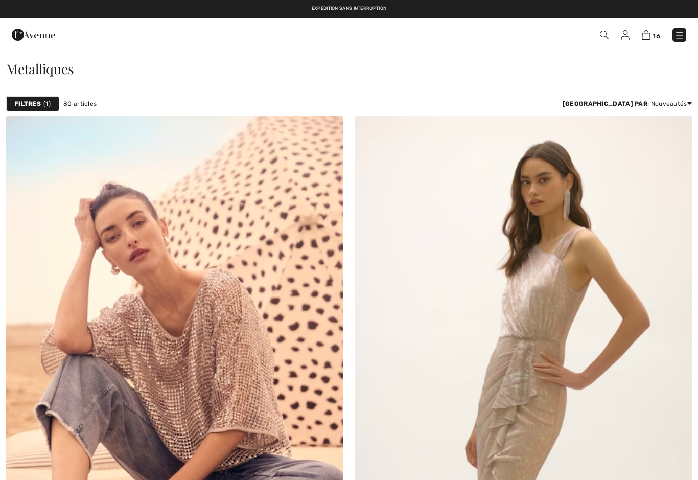
scroll to position [8626, 0]
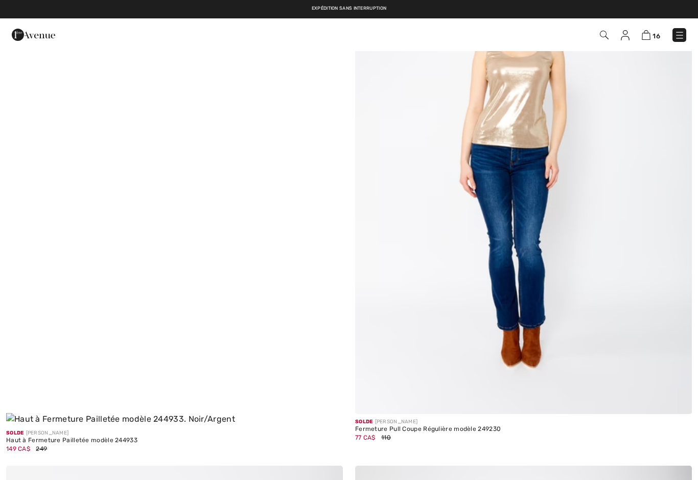
checkbox input "true"
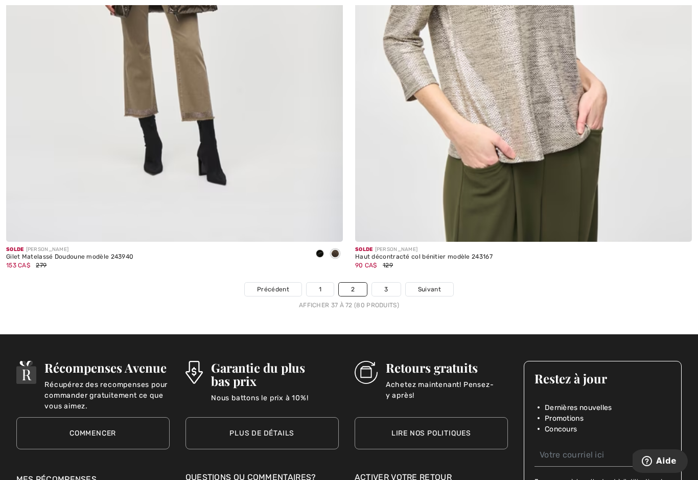
scroll to position [9901, 0]
click at [438, 284] on span "Suivant" at bounding box center [429, 288] width 23 height 9
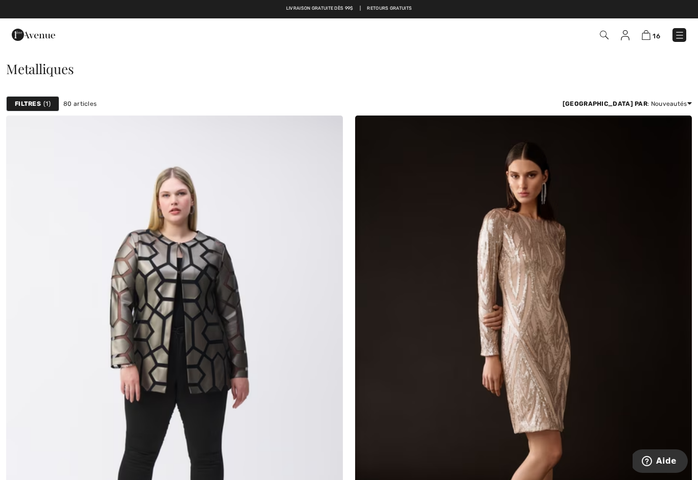
click at [644, 40] on img at bounding box center [646, 35] width 9 height 10
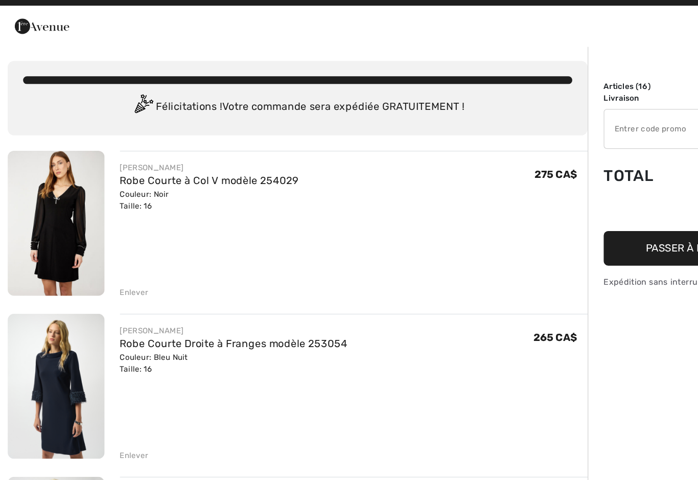
click at [99, 242] on div "Enlever" at bounding box center [107, 246] width 23 height 9
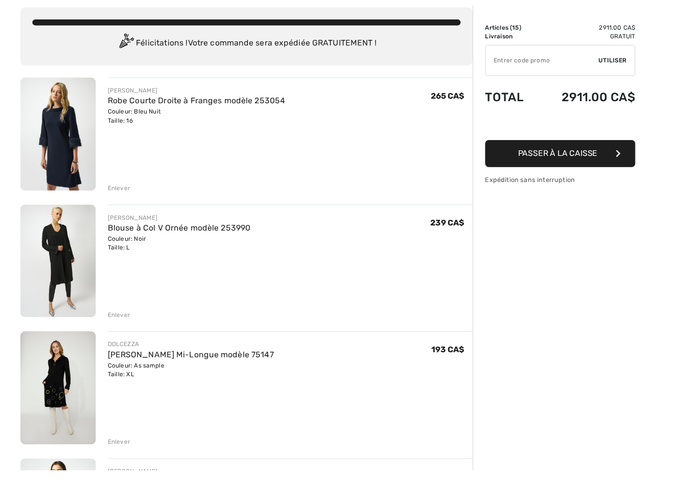
scroll to position [77, 0]
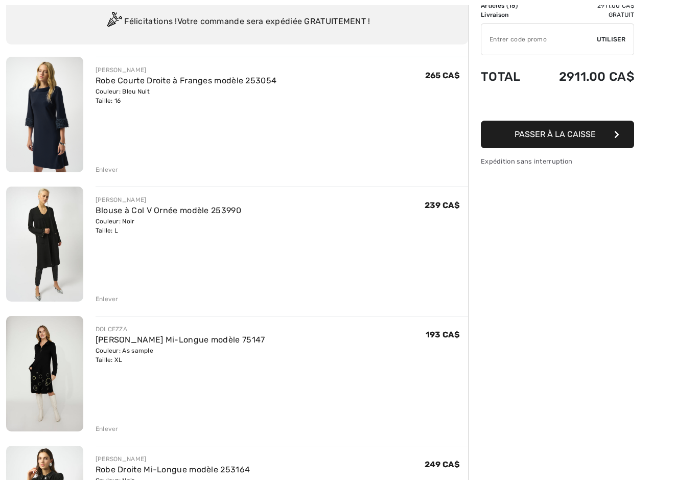
click at [108, 300] on div "Enlever" at bounding box center [107, 298] width 23 height 9
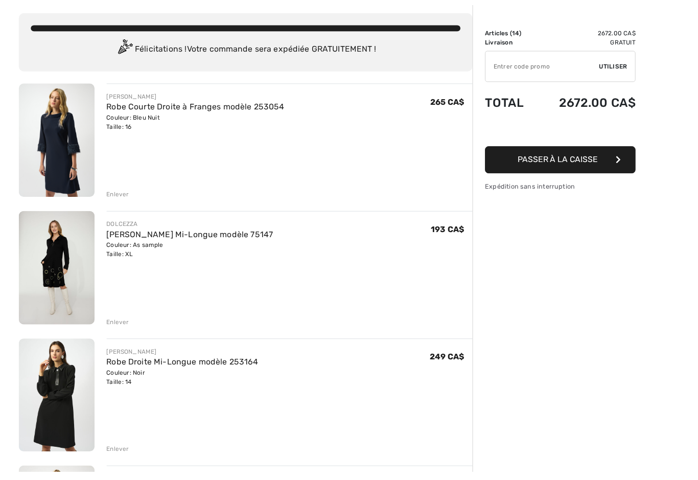
scroll to position [67, 0]
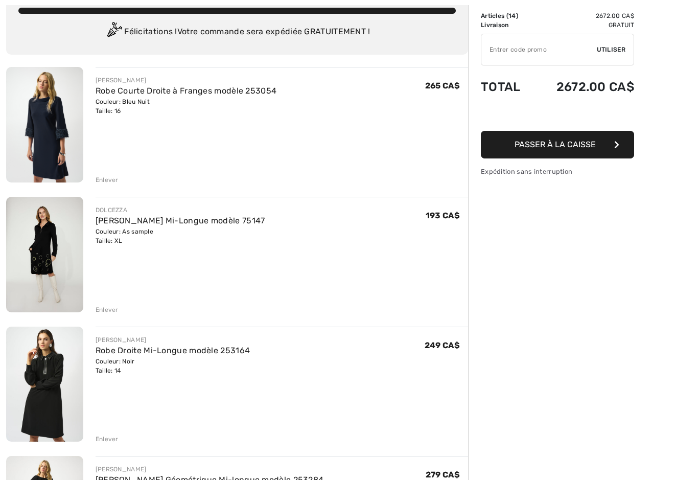
click at [100, 309] on div "Enlever" at bounding box center [107, 309] width 23 height 9
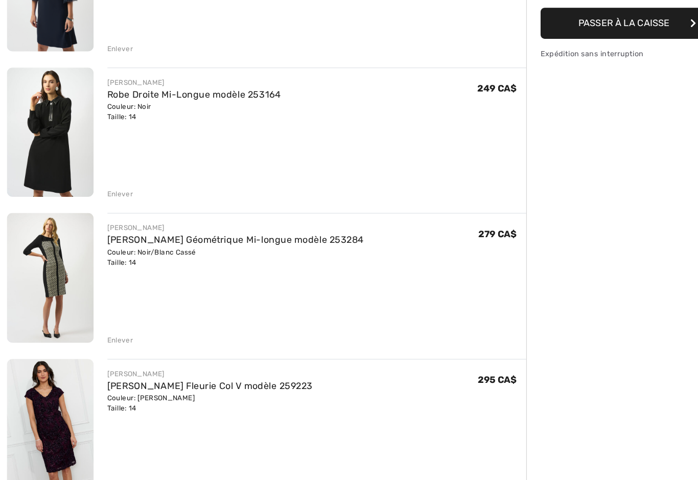
scroll to position [190, 0]
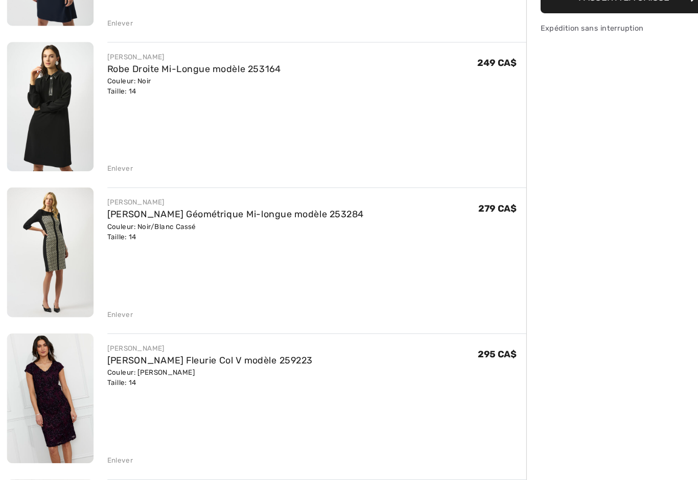
click at [107, 311] on div "Enlever" at bounding box center [107, 315] width 23 height 9
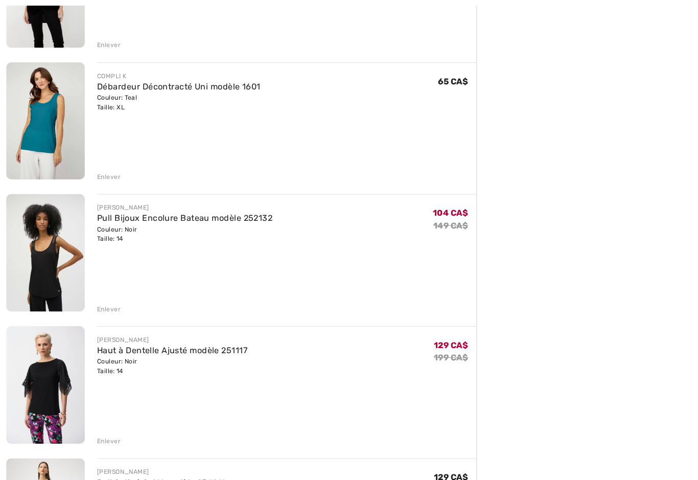
scroll to position [1112, 0]
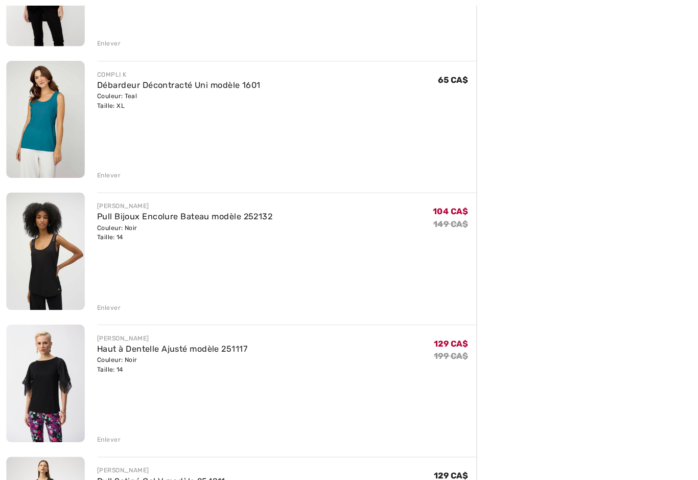
click at [100, 295] on div "Enlever" at bounding box center [282, 300] width 372 height 11
click at [114, 175] on div "Enlever" at bounding box center [107, 172] width 23 height 9
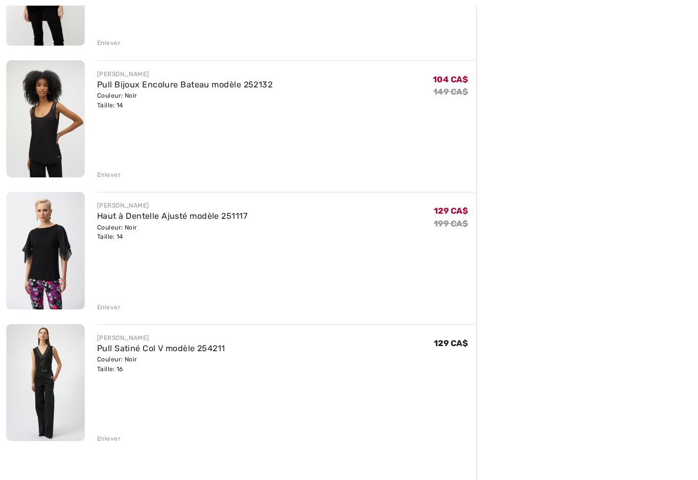
click at [103, 174] on div "Enlever" at bounding box center [107, 171] width 23 height 9
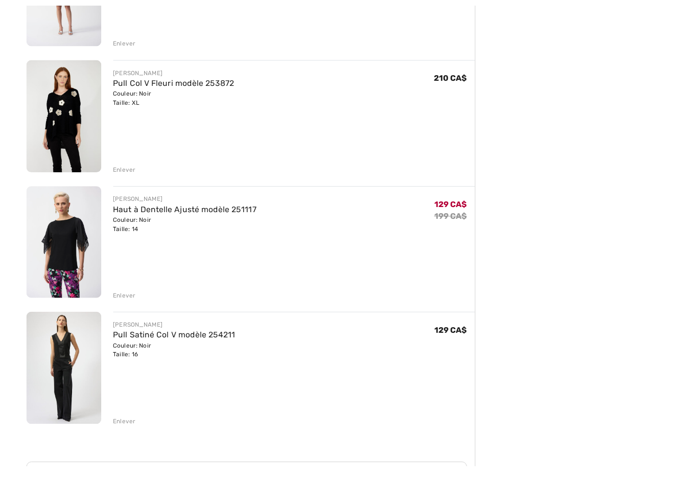
scroll to position [1026, 0]
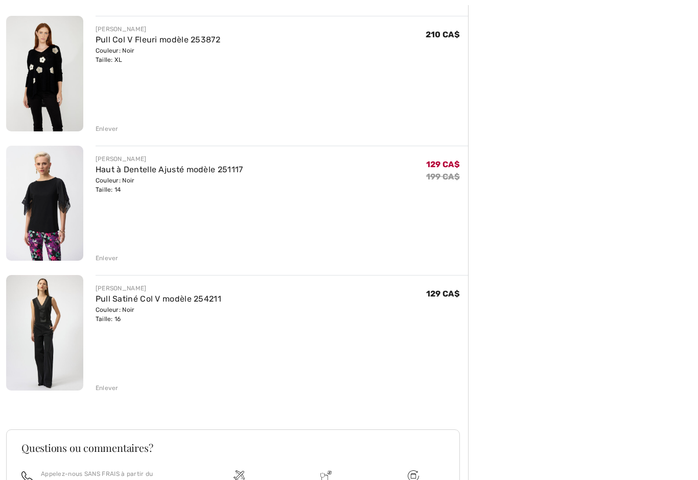
click at [106, 387] on div "Enlever" at bounding box center [107, 387] width 23 height 9
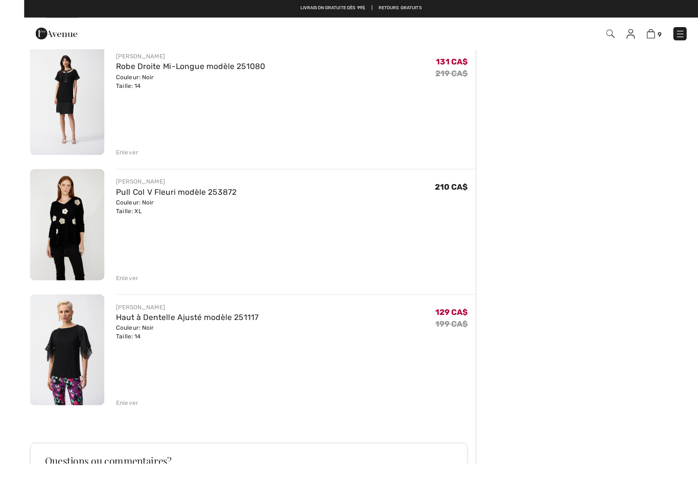
scroll to position [946, 0]
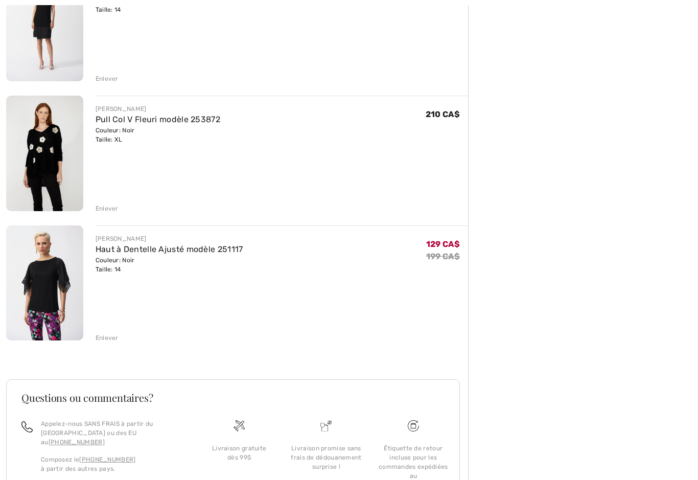
click at [105, 335] on div "Enlever" at bounding box center [107, 337] width 23 height 9
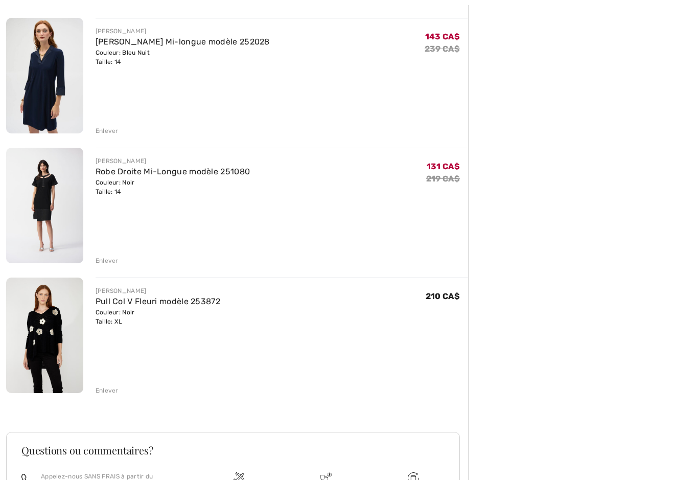
scroll to position [0, 0]
